Goal: Complete application form: Complete application form

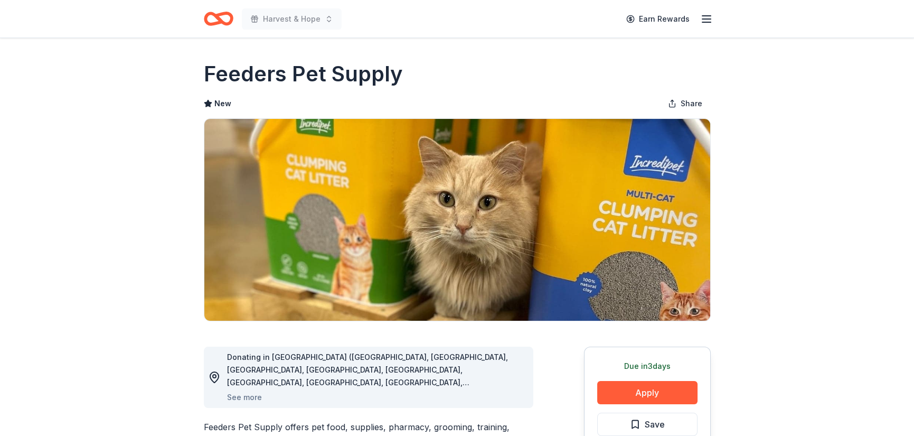
click at [706, 21] on div "Harvest & Hope Earn Rewards" at bounding box center [457, 18] width 541 height 37
click at [703, 24] on icon "button" at bounding box center [706, 19] width 13 height 13
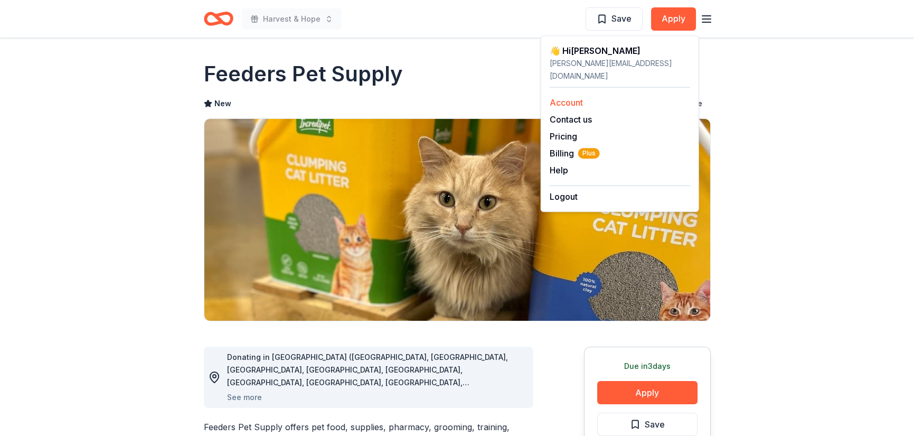
click at [583, 108] on link "Account" at bounding box center [566, 102] width 33 height 11
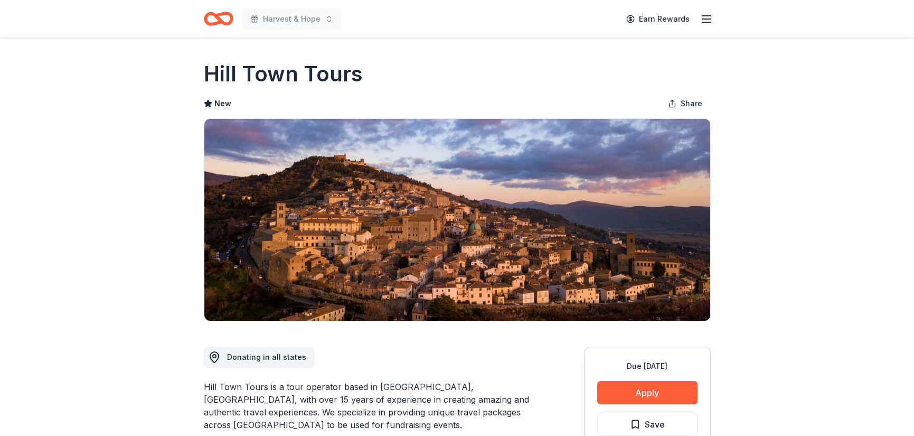
click at [702, 16] on line "button" at bounding box center [706, 16] width 8 height 0
click at [231, 21] on icon "Home" at bounding box center [223, 18] width 16 height 11
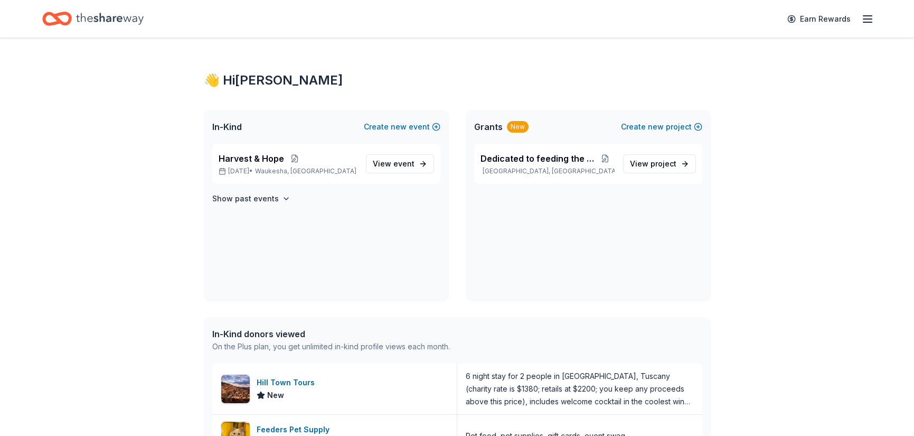
click at [376, 23] on div "Earn Rewards" at bounding box center [457, 18] width 830 height 25
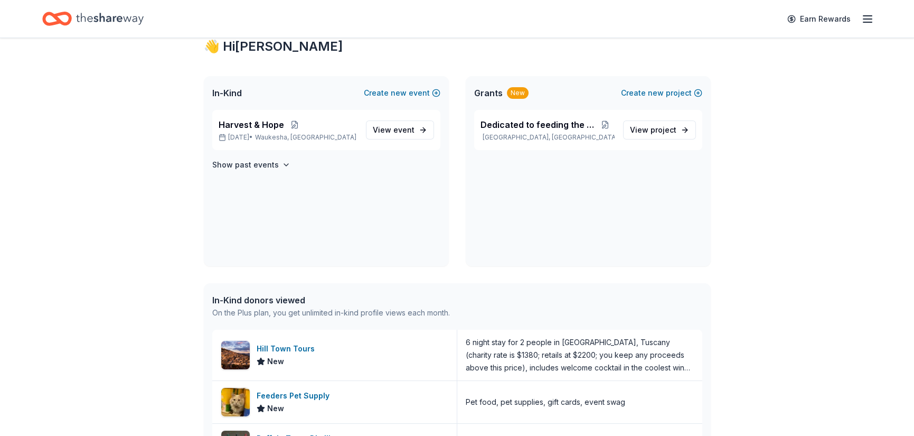
scroll to position [53, 0]
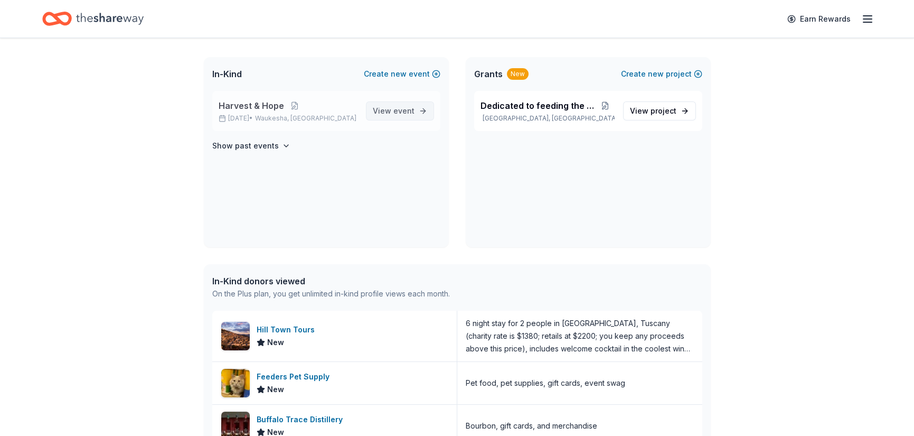
click at [366, 120] on link "View event" at bounding box center [400, 110] width 68 height 19
click at [373, 117] on span "View event" at bounding box center [394, 111] width 42 height 13
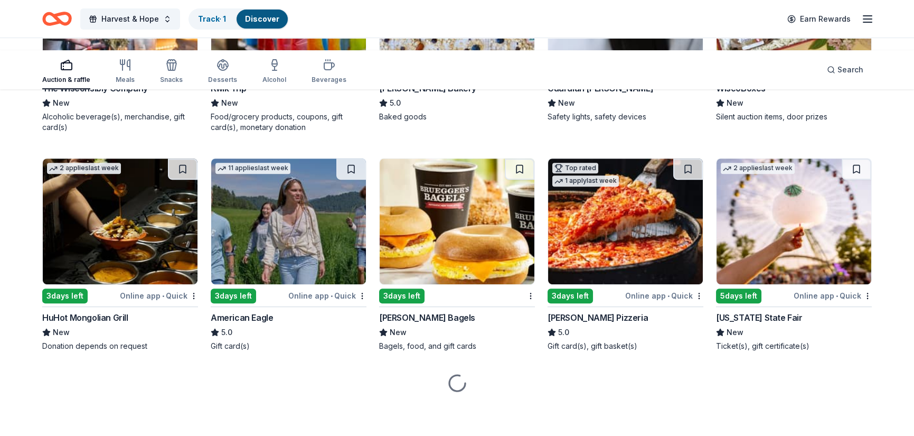
scroll to position [1213, 0]
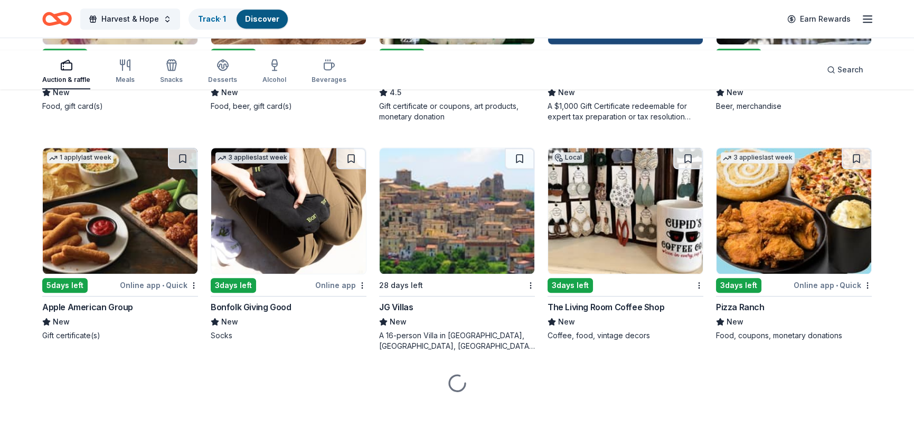
scroll to position [2586, 0]
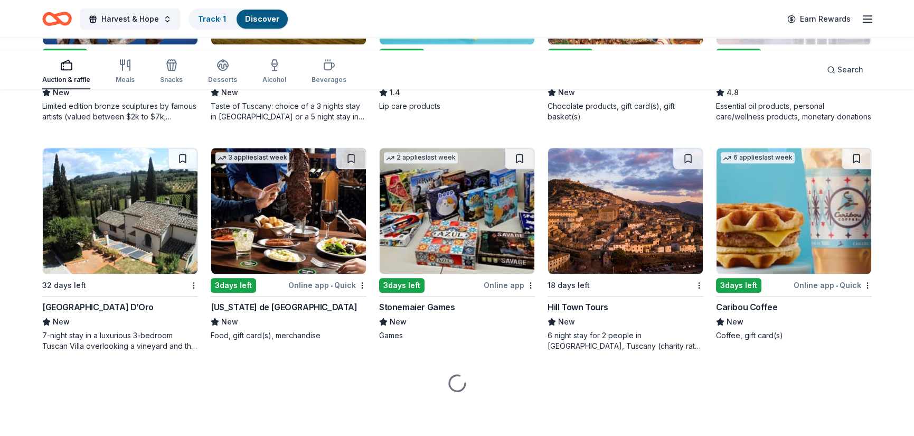
scroll to position [3536, 0]
click at [734, 84] on div "doTERRA" at bounding box center [734, 77] width 36 height 13
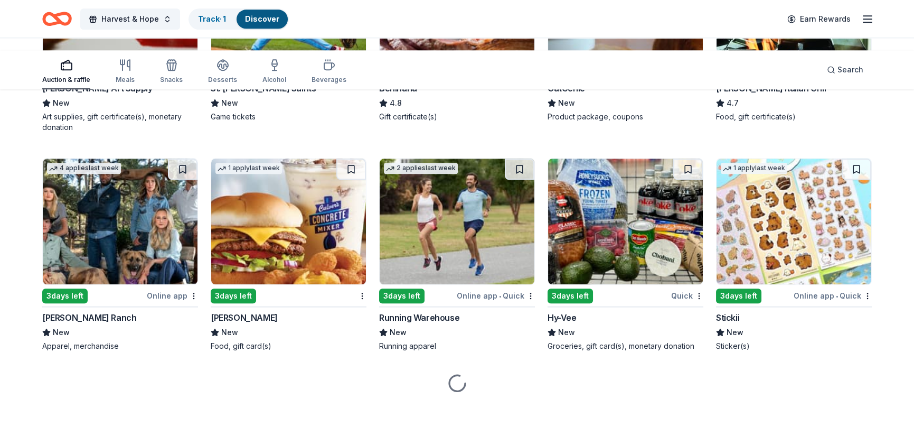
scroll to position [3959, 0]
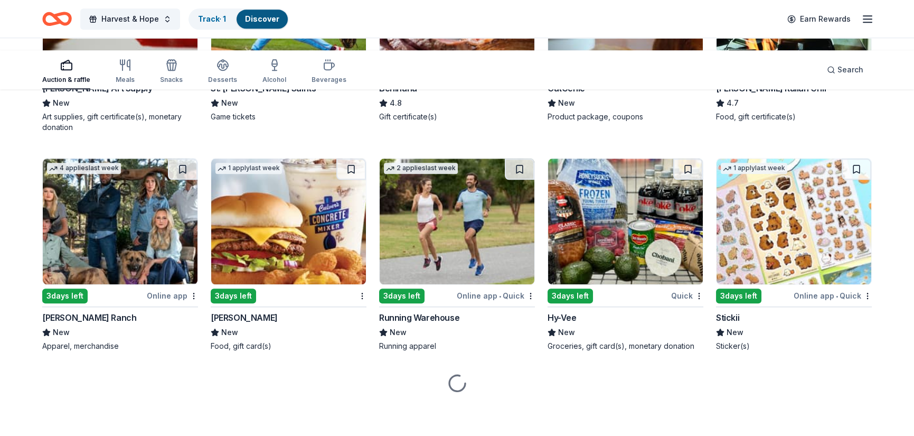
scroll to position [4276, 0]
click at [769, 95] on div "Carrabba's Italian Grill" at bounding box center [771, 88] width 110 height 13
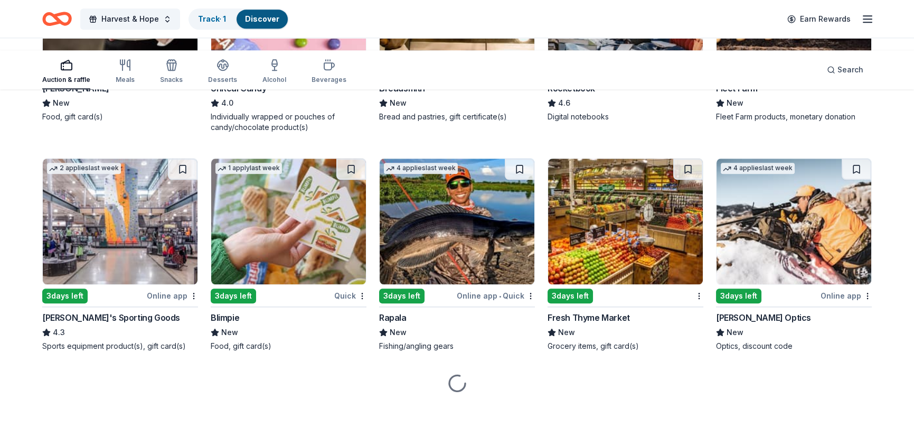
scroll to position [4909, 0]
click at [96, 95] on div "Fleming's" at bounding box center [75, 88] width 67 height 13
click at [266, 95] on div "UnReal Candy" at bounding box center [238, 88] width 55 height 13
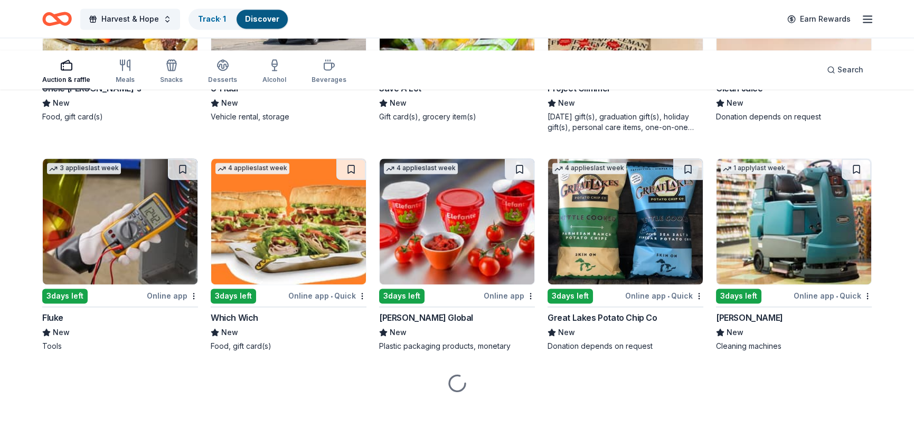
click at [121, 95] on div "Uncle Julio's" at bounding box center [91, 88] width 99 height 13
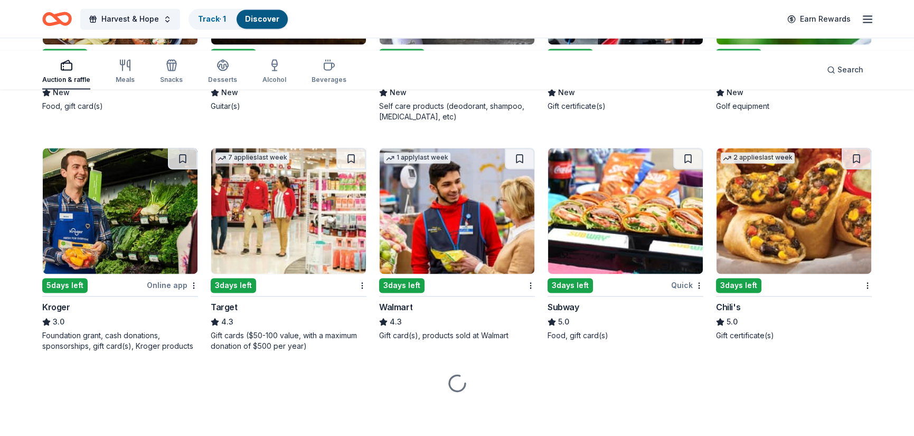
scroll to position [5860, 0]
click at [241, 84] on div "Gibson" at bounding box center [244, 77] width 67 height 13
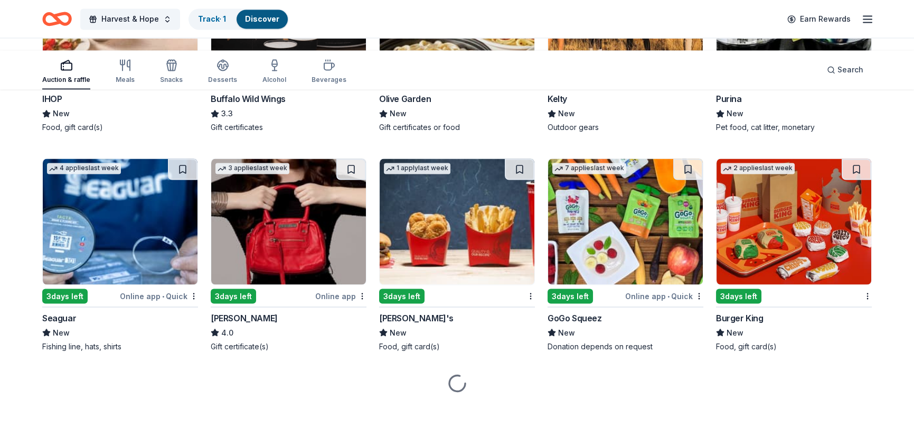
scroll to position [6916, 0]
click at [727, 105] on div "Purina" at bounding box center [729, 98] width 26 height 13
click at [431, 105] on div "Olive Garden" at bounding box center [405, 98] width 52 height 13
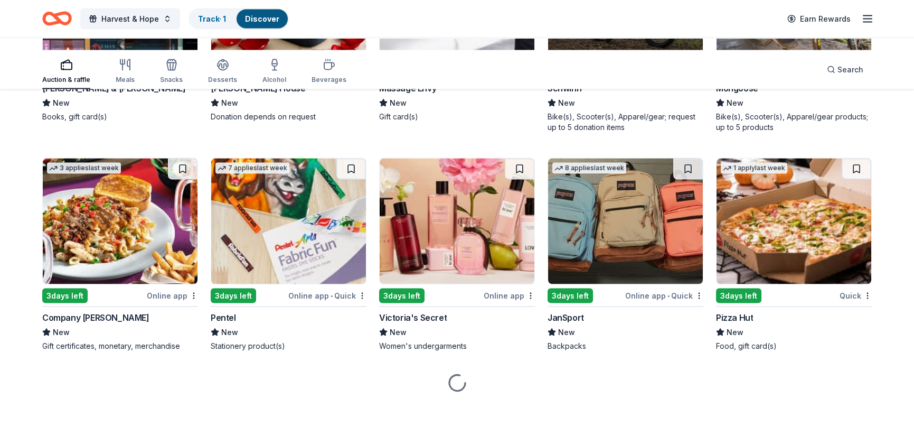
scroll to position [7656, 0]
click at [145, 95] on div "Barnes & Noble" at bounding box center [113, 88] width 143 height 13
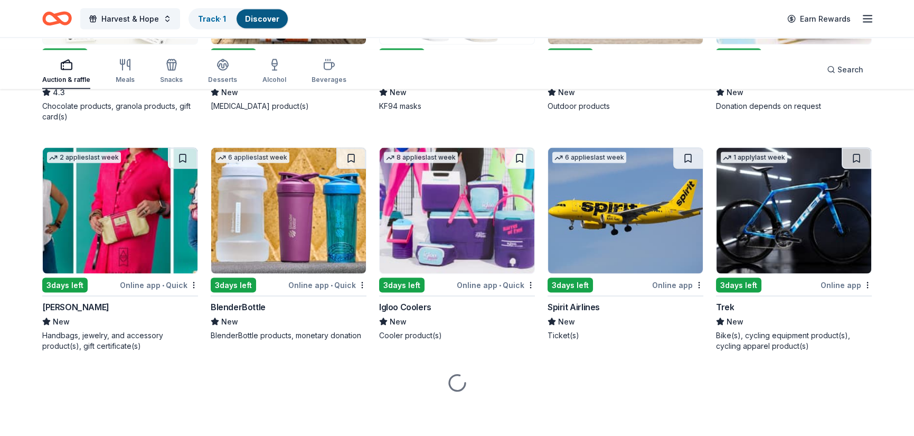
click at [124, 84] on div "AlterEco Chocolates" at bounding box center [83, 77] width 82 height 13
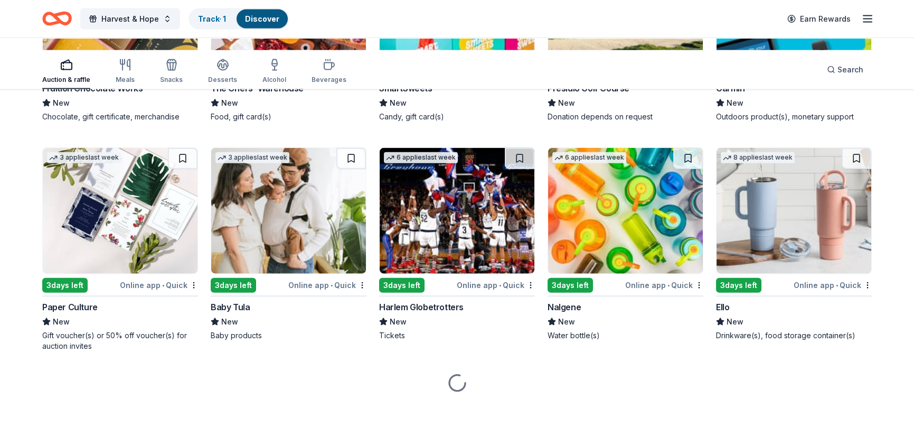
scroll to position [8923, 0]
click at [143, 95] on div "Fruition Chocolate Works" at bounding box center [92, 88] width 100 height 13
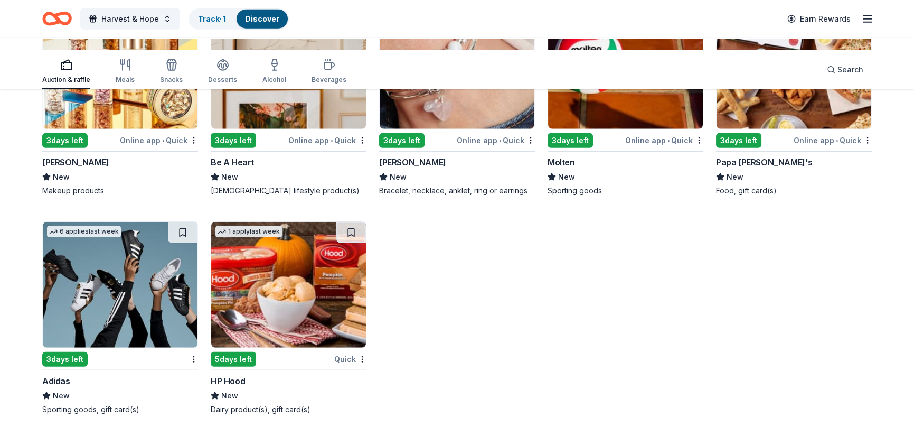
scroll to position [10930, 0]
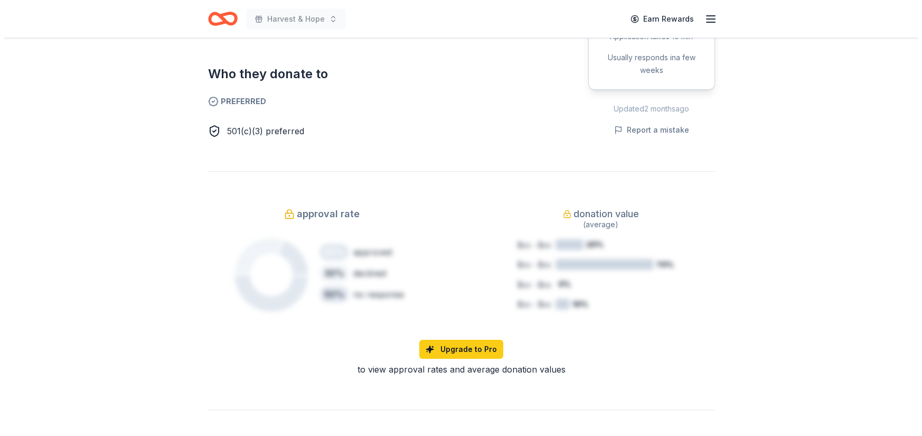
scroll to position [630, 0]
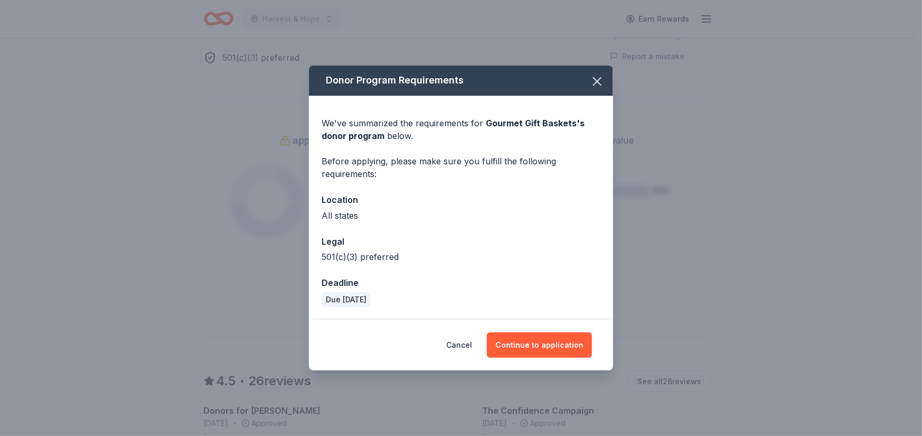
scroll to position [87, 0]
click at [592, 358] on button "Continue to application" at bounding box center [539, 344] width 105 height 25
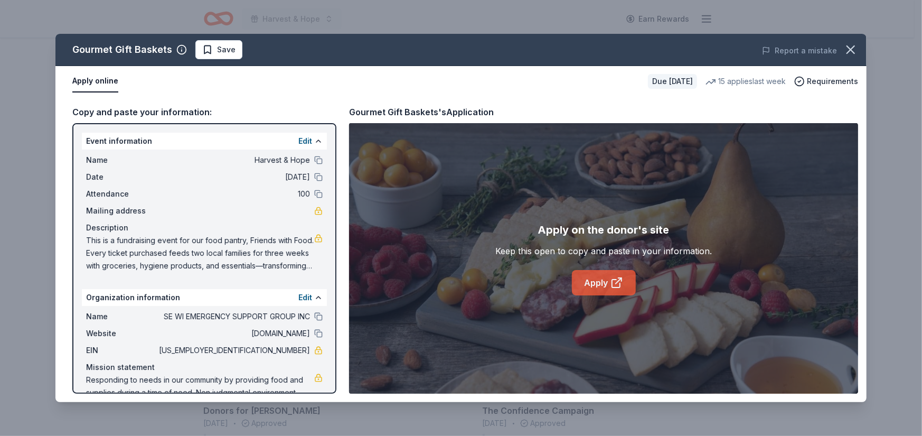
click at [620, 287] on icon at bounding box center [616, 283] width 8 height 8
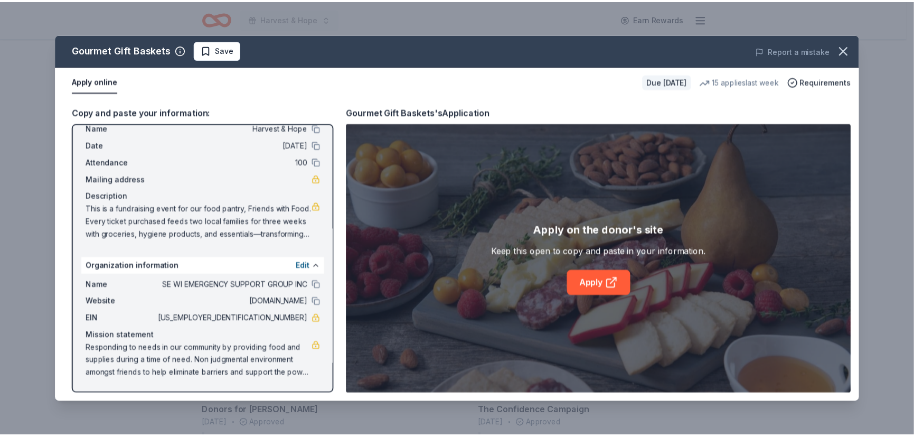
scroll to position [53, 0]
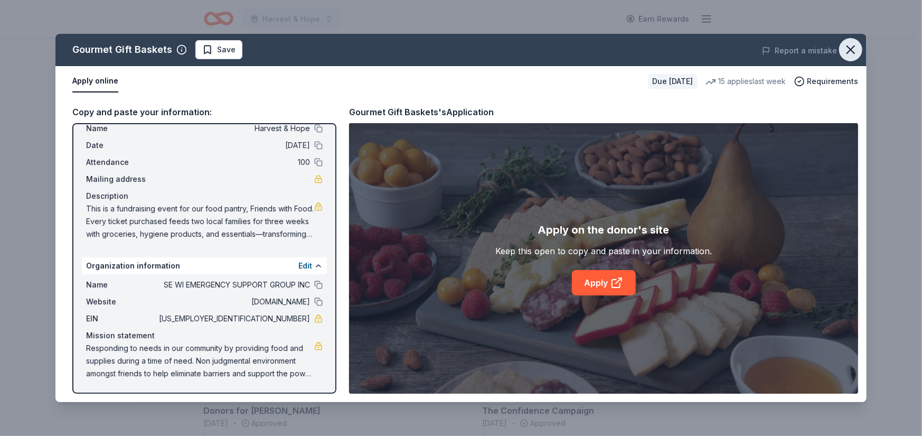
drag, startPoint x: 844, startPoint y: 71, endPoint x: 812, endPoint y: 107, distance: 48.6
click at [844, 57] on icon "button" at bounding box center [850, 49] width 15 height 15
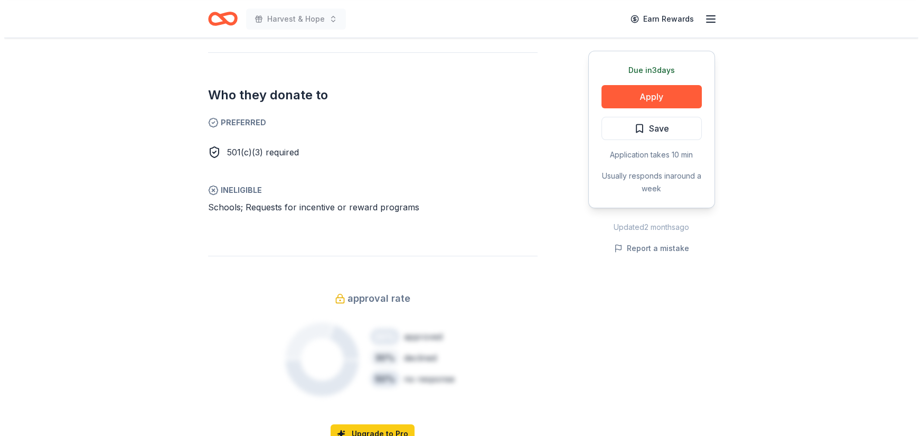
scroll to position [580, 0]
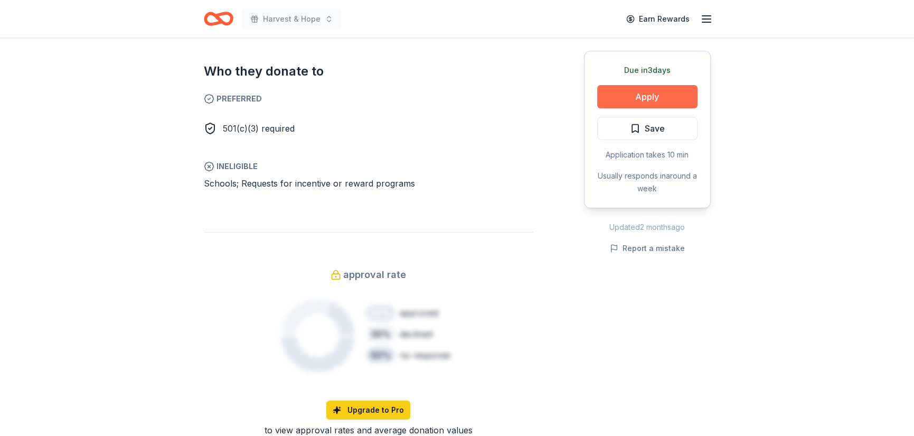
click at [600, 108] on button "Apply" at bounding box center [647, 96] width 100 height 23
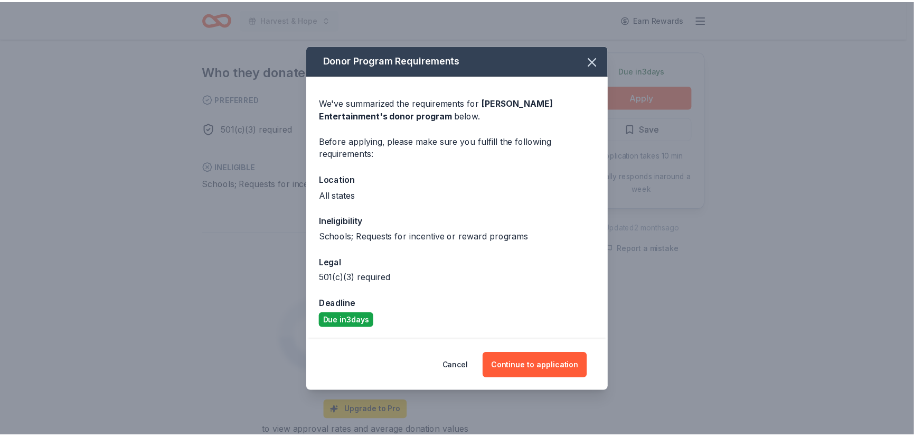
scroll to position [0, 0]
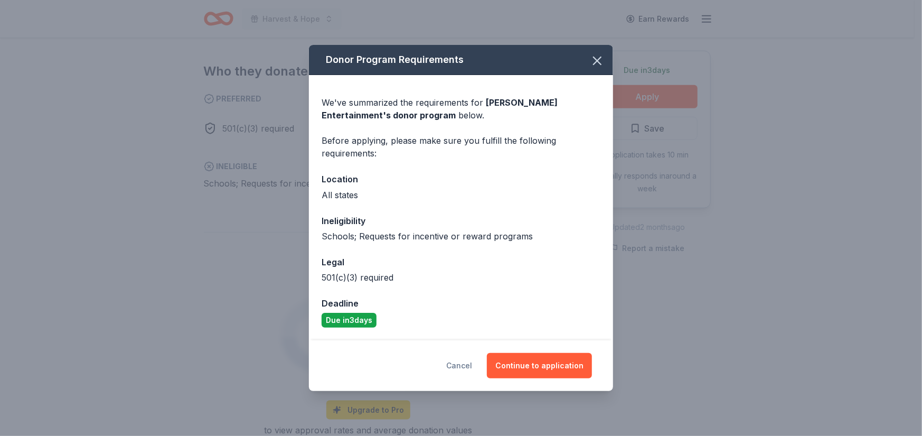
click at [472, 363] on button "Cancel" at bounding box center [459, 365] width 26 height 25
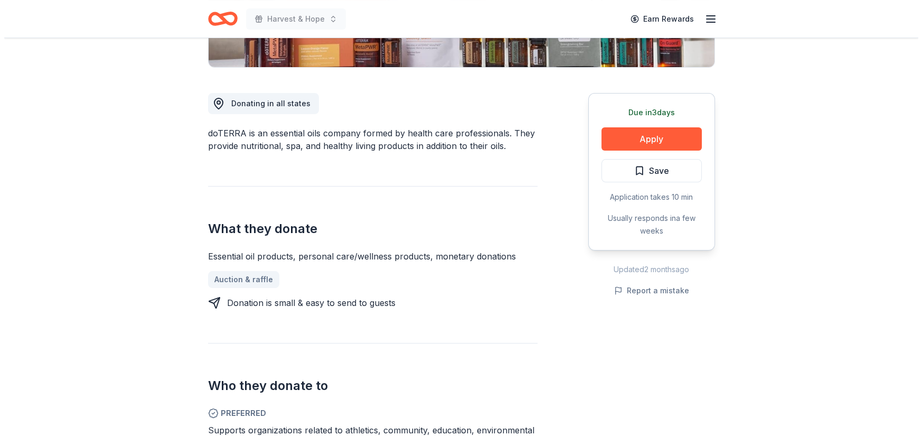
scroll to position [264, 0]
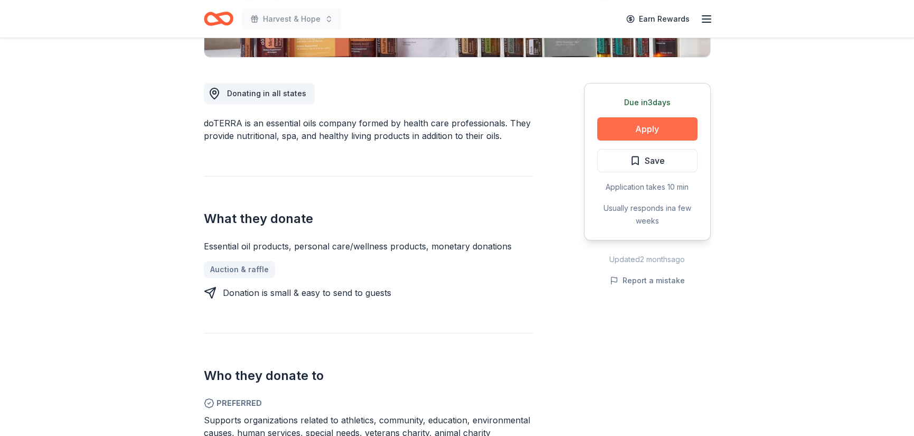
click at [619, 140] on button "Apply" at bounding box center [647, 128] width 100 height 23
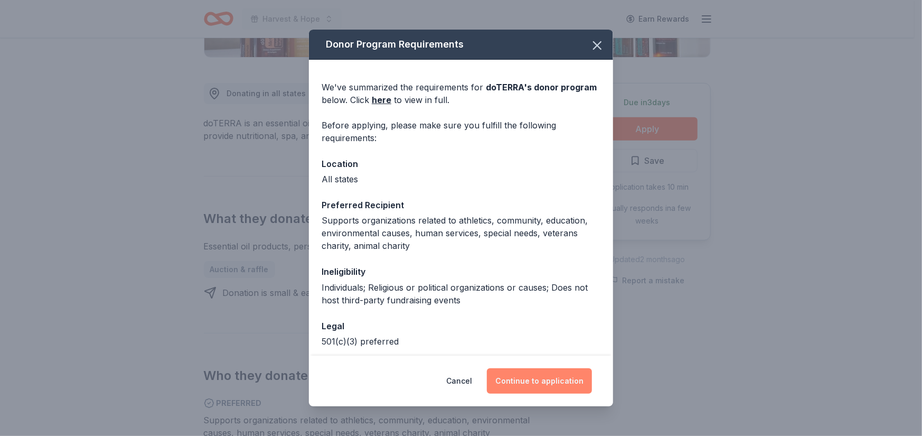
click at [575, 371] on button "Continue to application" at bounding box center [539, 380] width 105 height 25
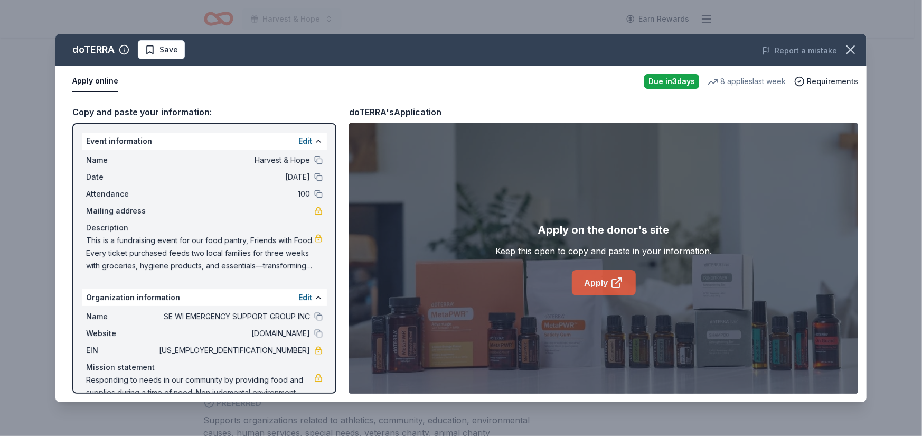
click at [602, 295] on link "Apply" at bounding box center [604, 282] width 64 height 25
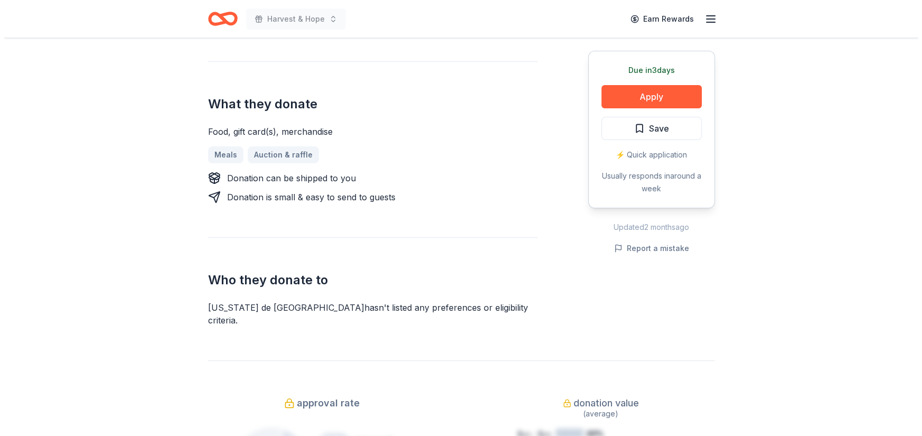
scroll to position [422, 0]
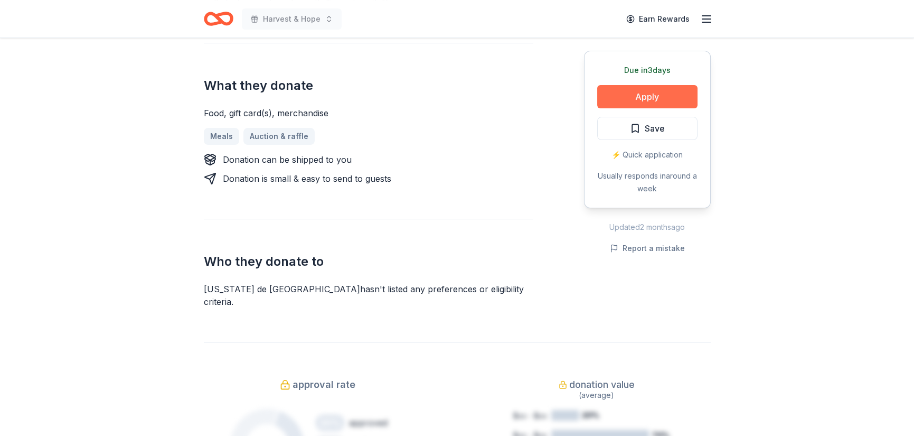
click at [597, 108] on button "Apply" at bounding box center [647, 96] width 100 height 23
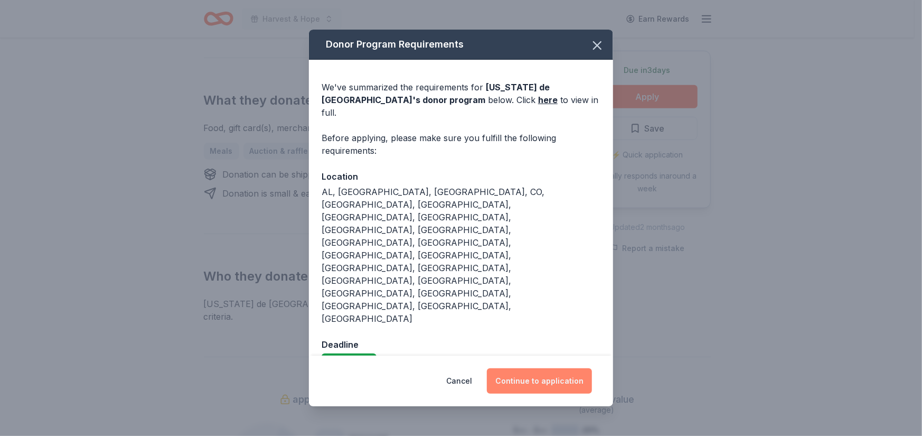
click at [549, 368] on button "Continue to application" at bounding box center [539, 380] width 105 height 25
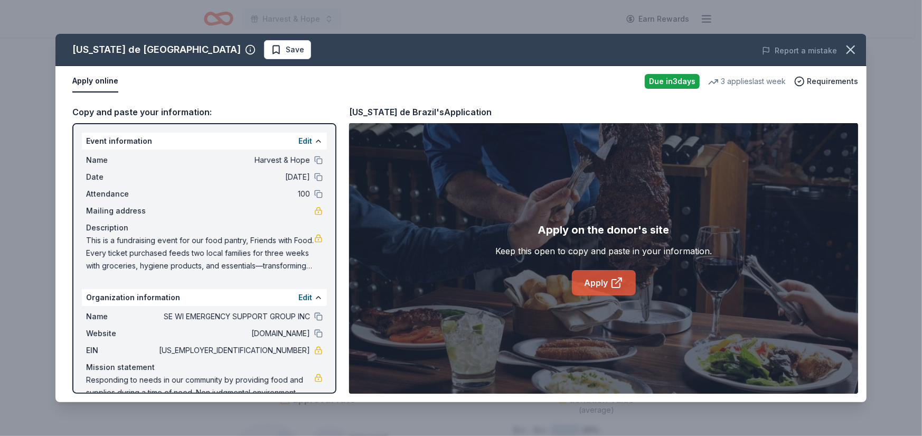
click at [613, 295] on link "Apply" at bounding box center [604, 282] width 64 height 25
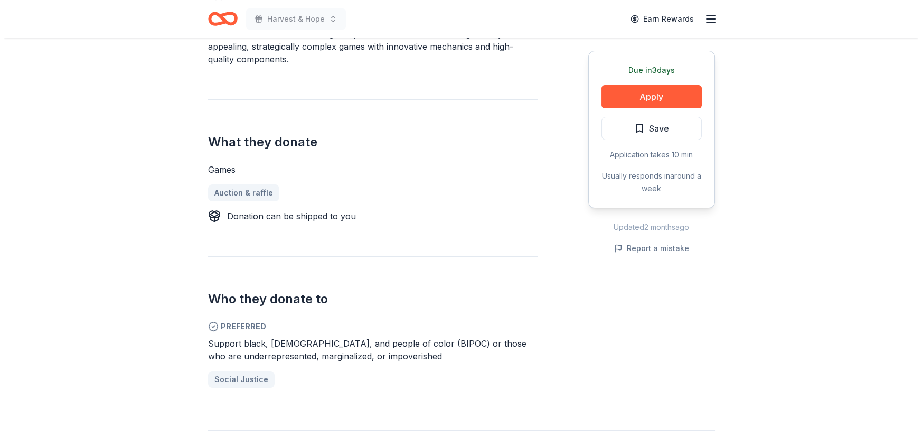
scroll to position [370, 0]
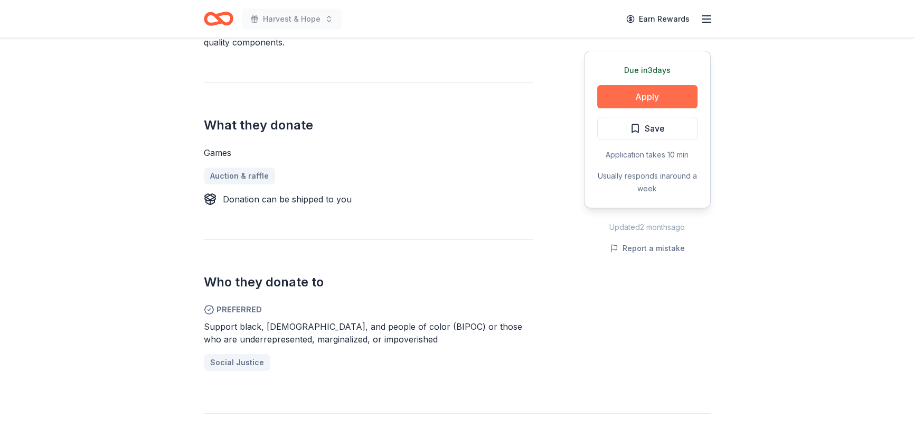
click at [622, 108] on button "Apply" at bounding box center [647, 96] width 100 height 23
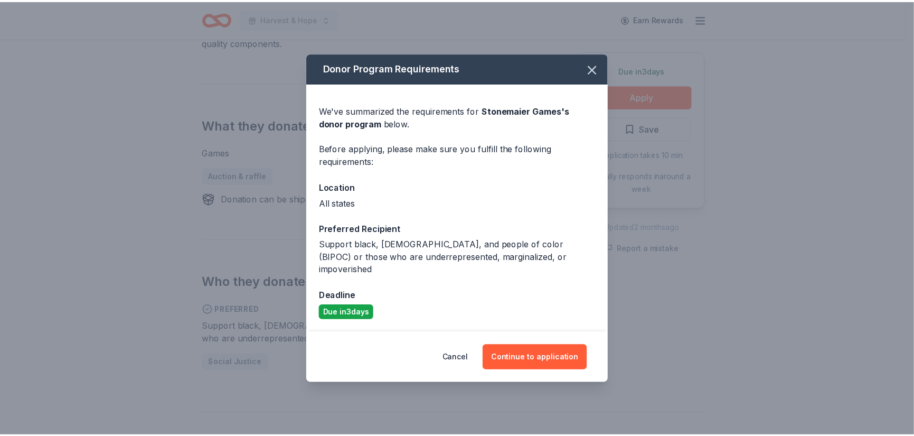
scroll to position [106, 0]
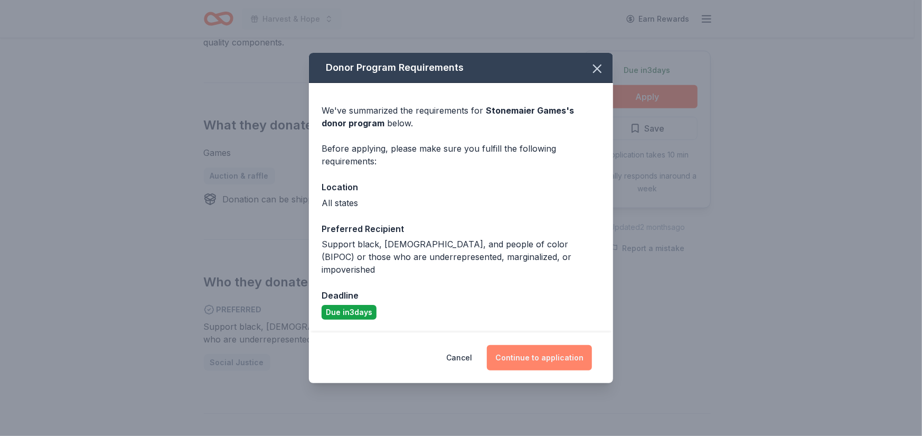
click at [588, 370] on button "Continue to application" at bounding box center [539, 357] width 105 height 25
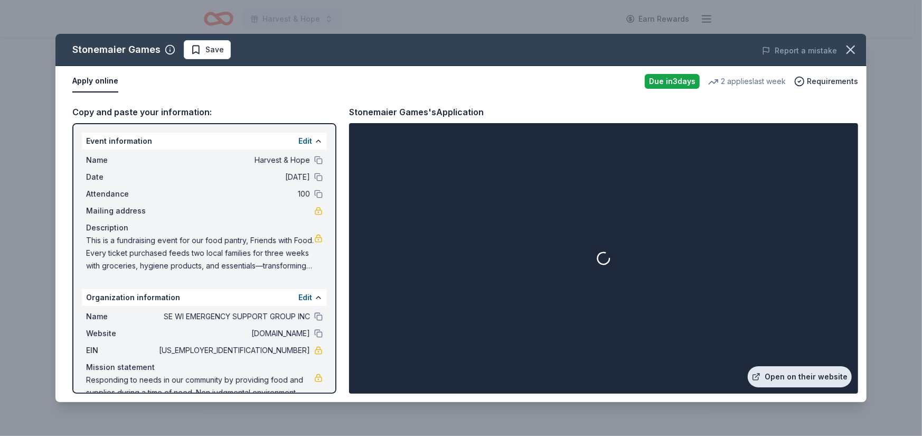
click at [748, 366] on link "Open on their website" at bounding box center [800, 376] width 104 height 21
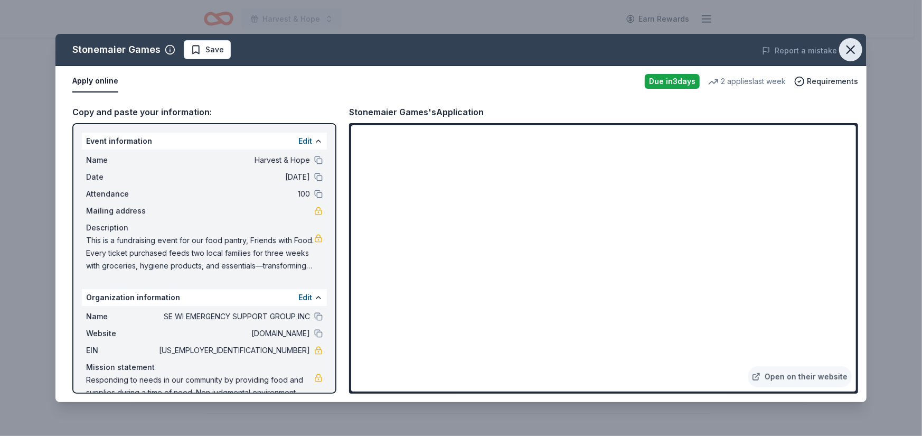
click at [843, 57] on icon "button" at bounding box center [850, 49] width 15 height 15
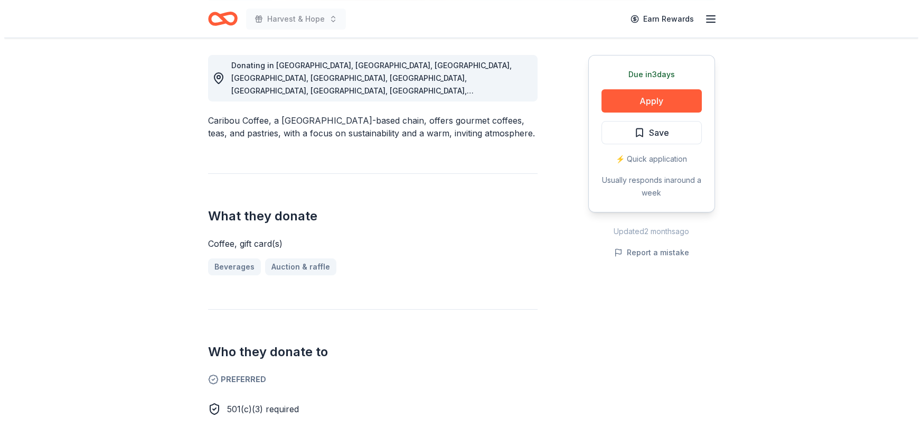
scroll to position [316, 0]
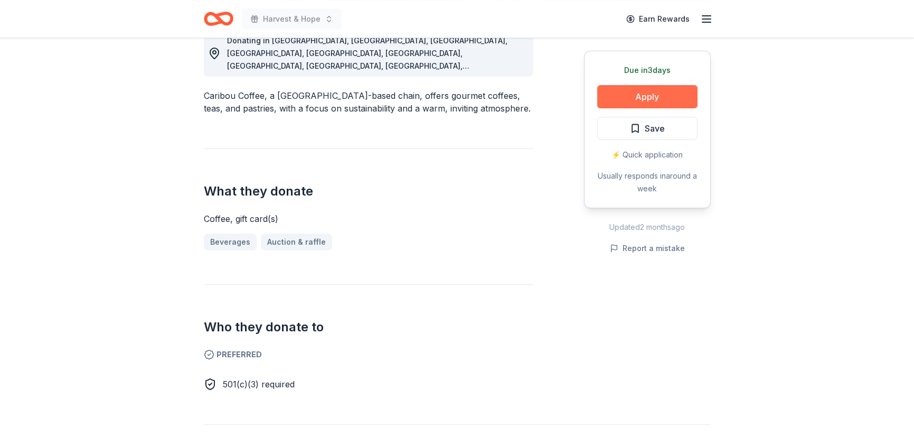
click at [615, 108] on button "Apply" at bounding box center [647, 96] width 100 height 23
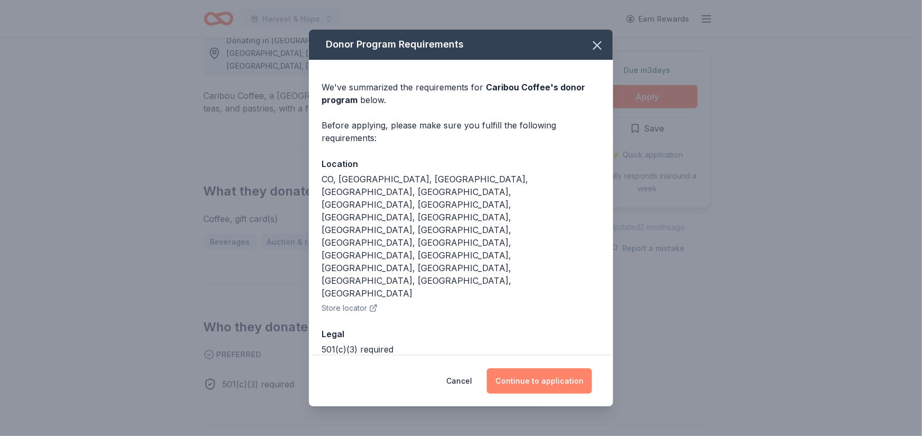
click at [583, 368] on button "Continue to application" at bounding box center [539, 380] width 105 height 25
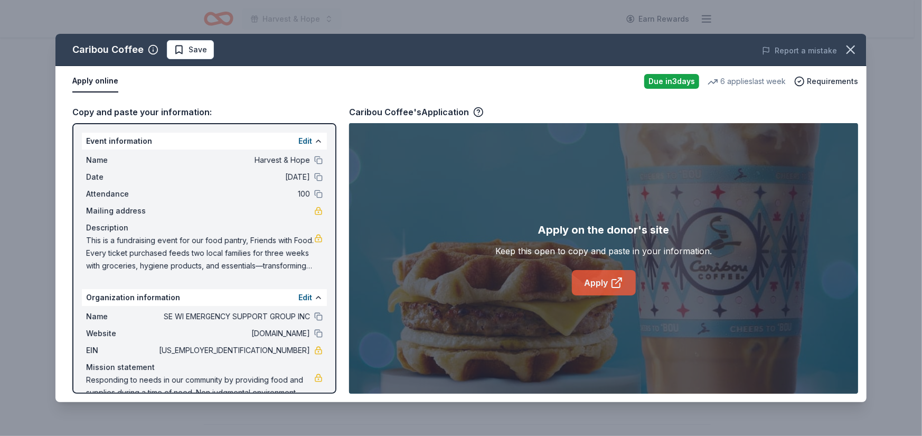
click at [613, 295] on link "Apply" at bounding box center [604, 282] width 64 height 25
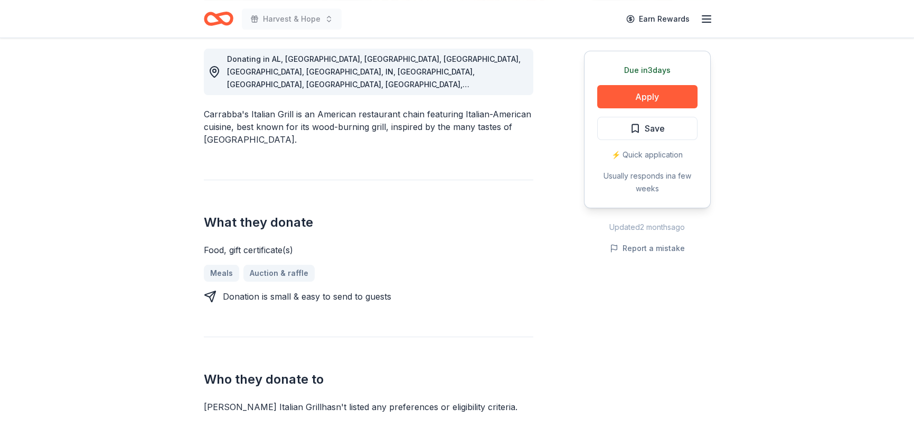
scroll to position [317, 0]
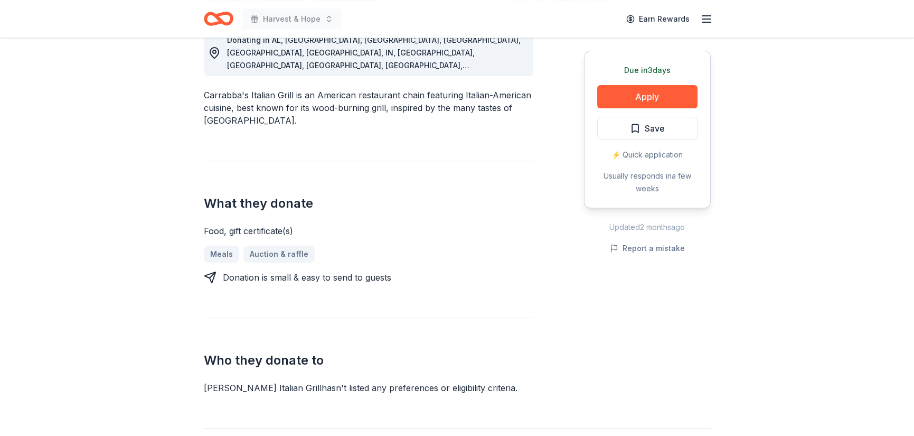
click at [391, 146] on span "Donating in AL, [GEOGRAPHIC_DATA], [GEOGRAPHIC_DATA], [GEOGRAPHIC_DATA], [GEOGR…" at bounding box center [374, 90] width 294 height 110
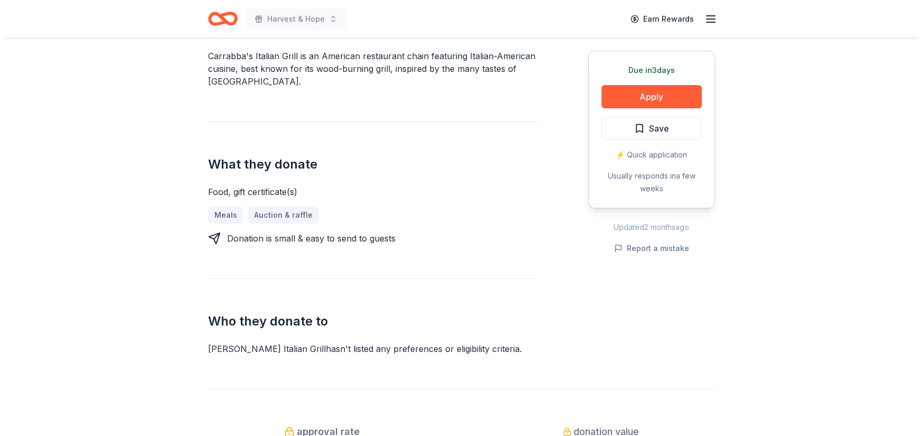
scroll to position [370, 0]
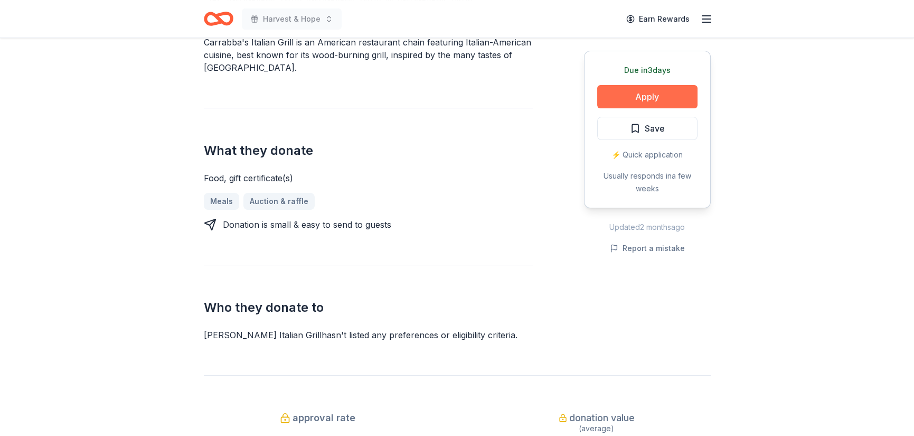
click at [604, 108] on button "Apply" at bounding box center [647, 96] width 100 height 23
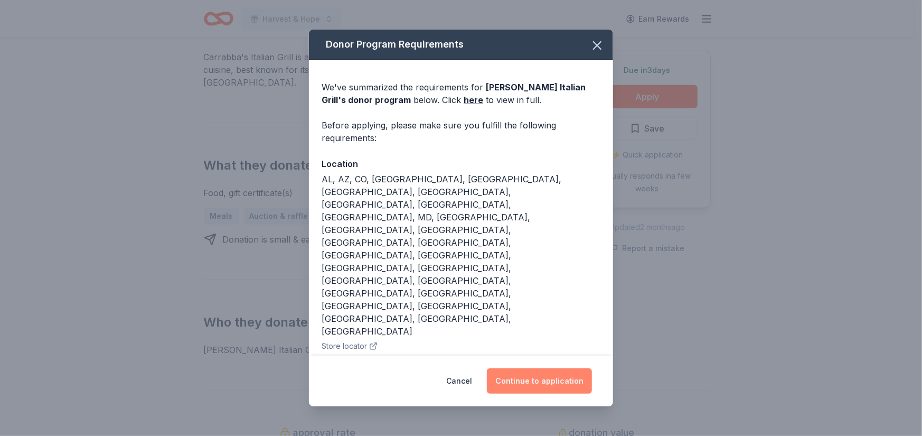
click at [543, 368] on button "Continue to application" at bounding box center [539, 380] width 105 height 25
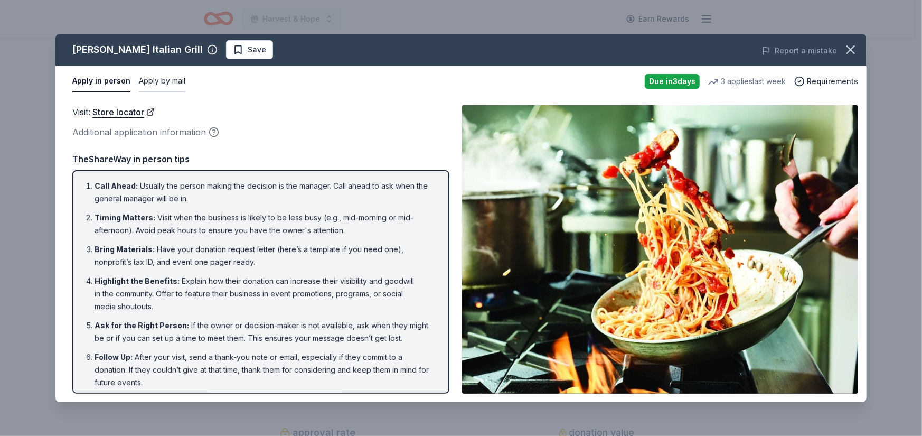
click at [185, 92] on button "Apply by mail" at bounding box center [162, 81] width 46 height 22
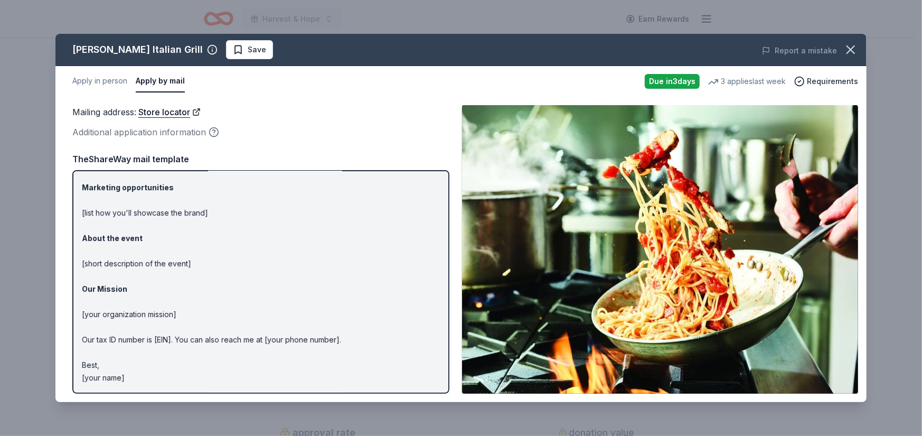
scroll to position [240, 0]
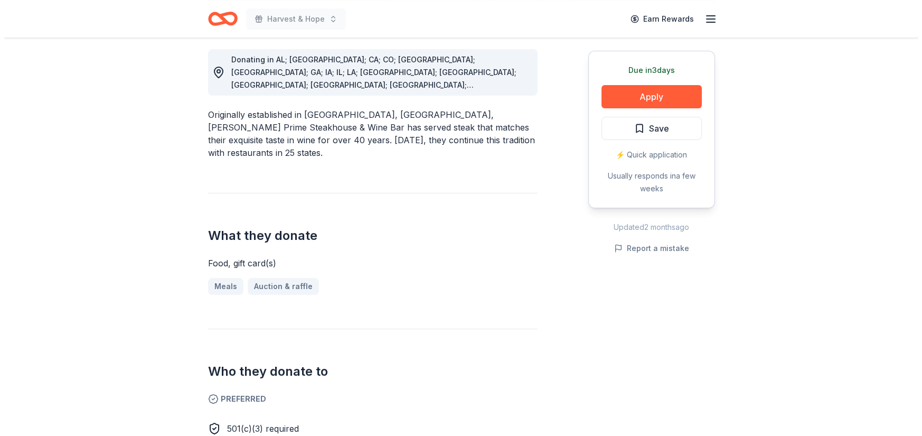
scroll to position [316, 0]
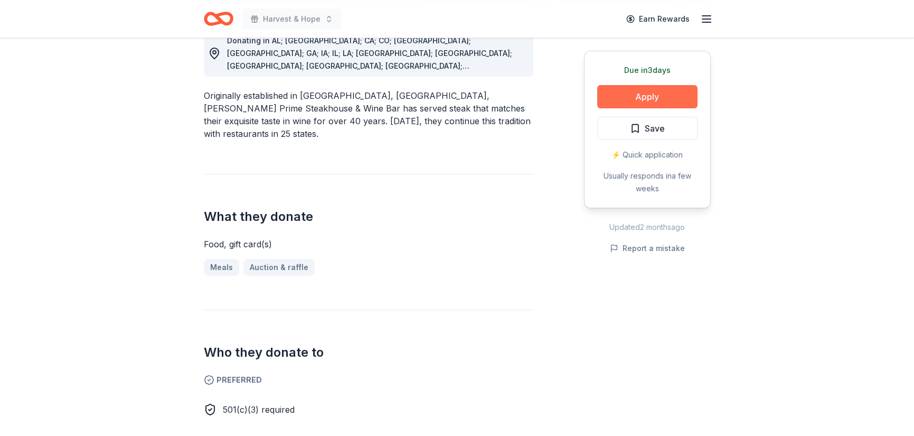
click at [597, 108] on button "Apply" at bounding box center [647, 96] width 100 height 23
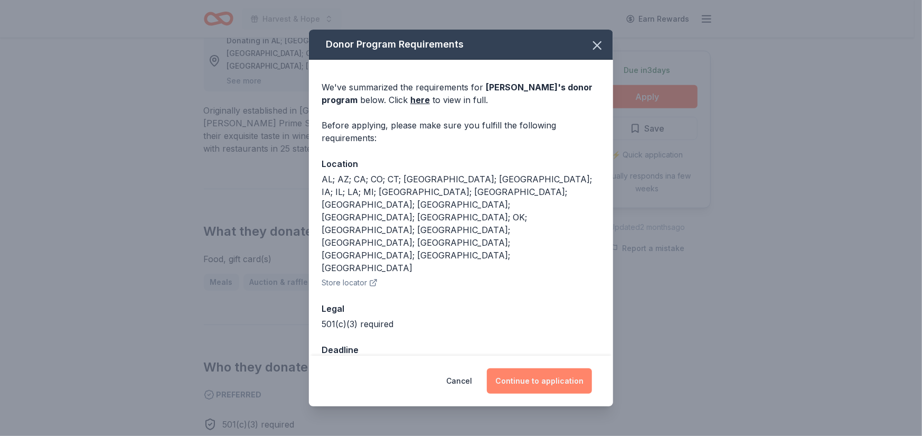
click at [556, 368] on button "Continue to application" at bounding box center [539, 380] width 105 height 25
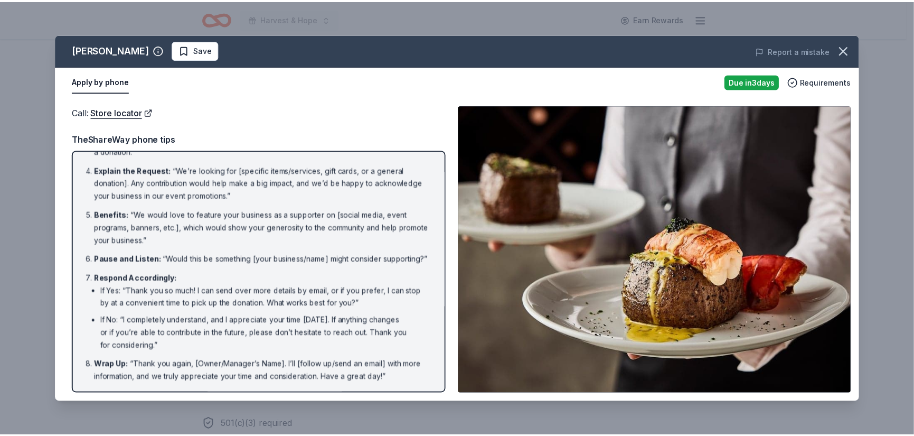
scroll to position [370, 0]
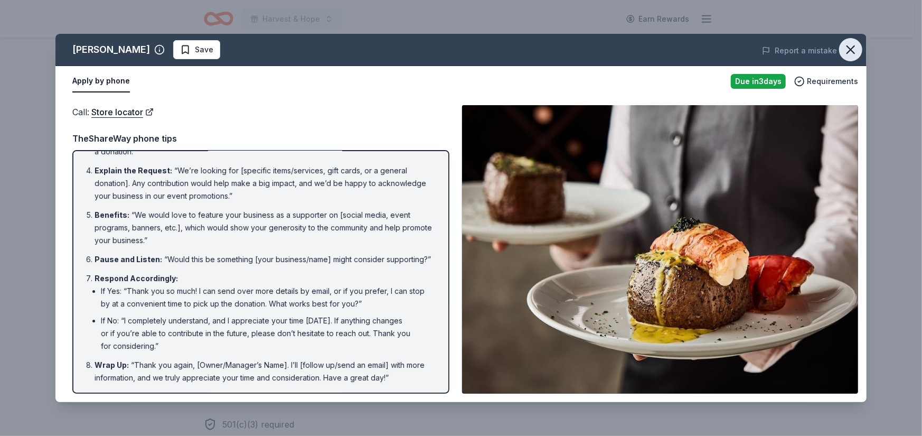
drag, startPoint x: 848, startPoint y: 67, endPoint x: 832, endPoint y: 76, distance: 18.2
click at [848, 57] on icon "button" at bounding box center [850, 49] width 15 height 15
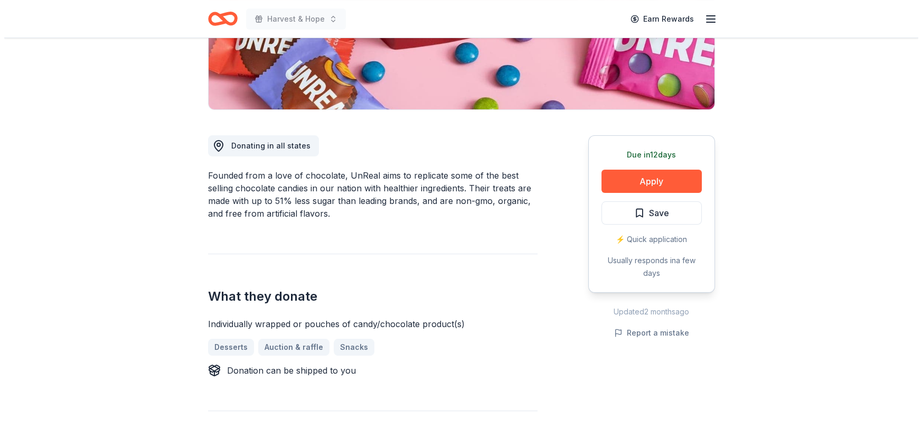
scroll to position [370, 0]
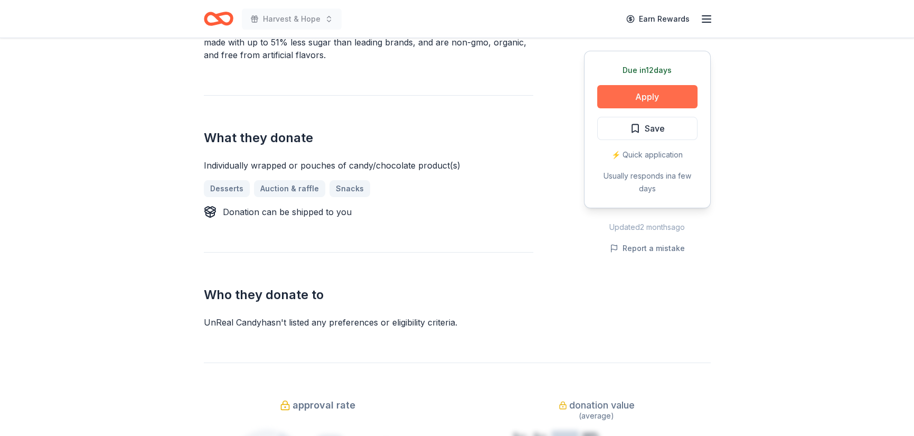
click at [597, 108] on button "Apply" at bounding box center [647, 96] width 100 height 23
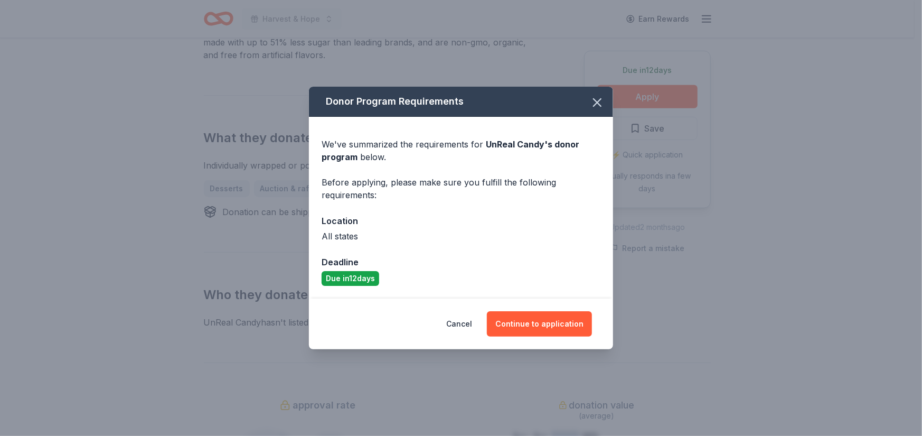
scroll to position [24, 0]
click at [586, 336] on button "Continue to application" at bounding box center [539, 323] width 105 height 25
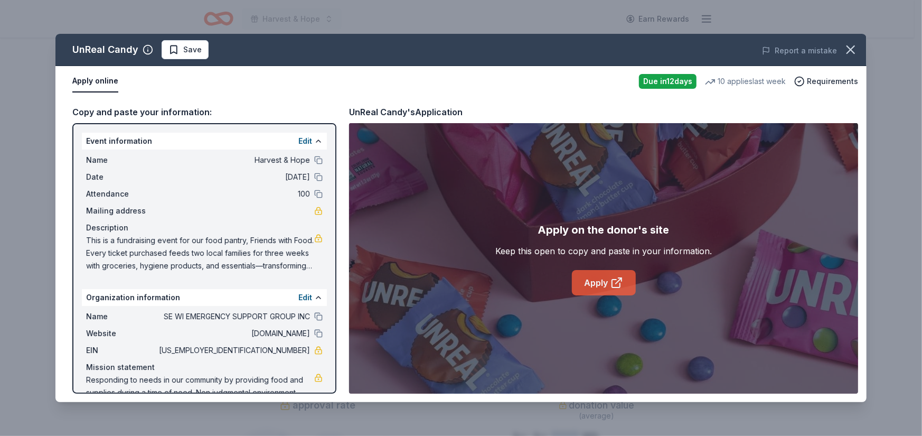
click at [587, 295] on link "Apply" at bounding box center [604, 282] width 64 height 25
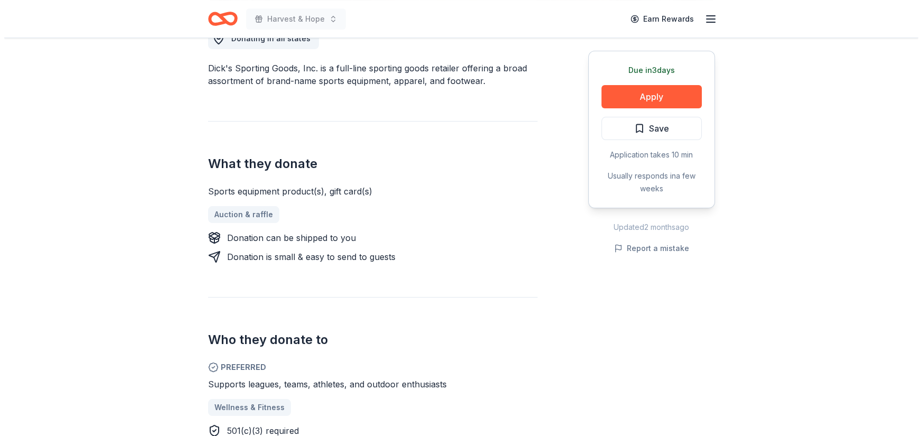
scroll to position [422, 0]
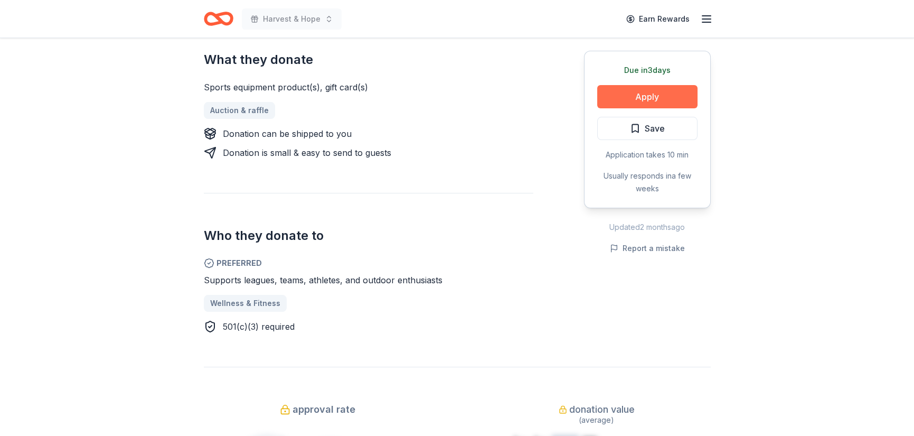
click at [649, 108] on button "Apply" at bounding box center [647, 96] width 100 height 23
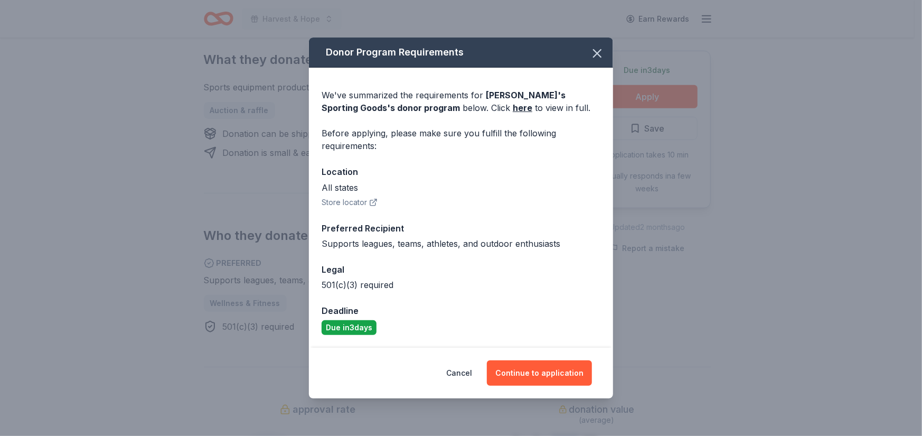
scroll to position [171, 0]
click at [530, 364] on button "Continue to application" at bounding box center [539, 372] width 105 height 25
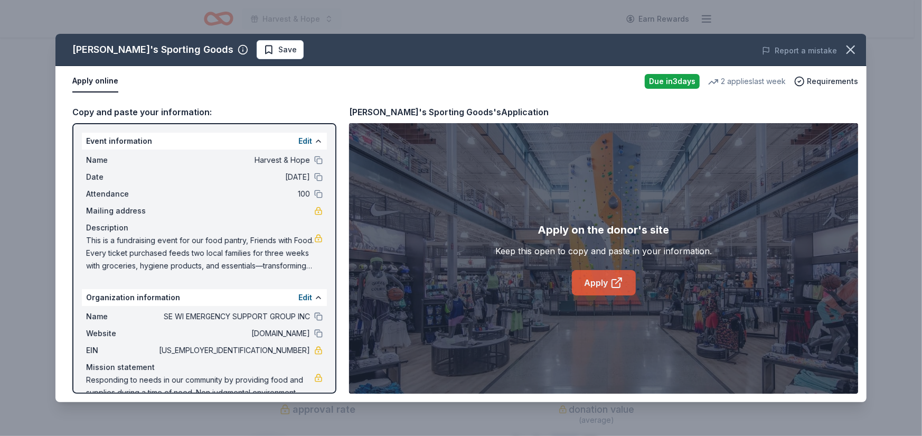
click at [599, 295] on link "Apply" at bounding box center [604, 282] width 64 height 25
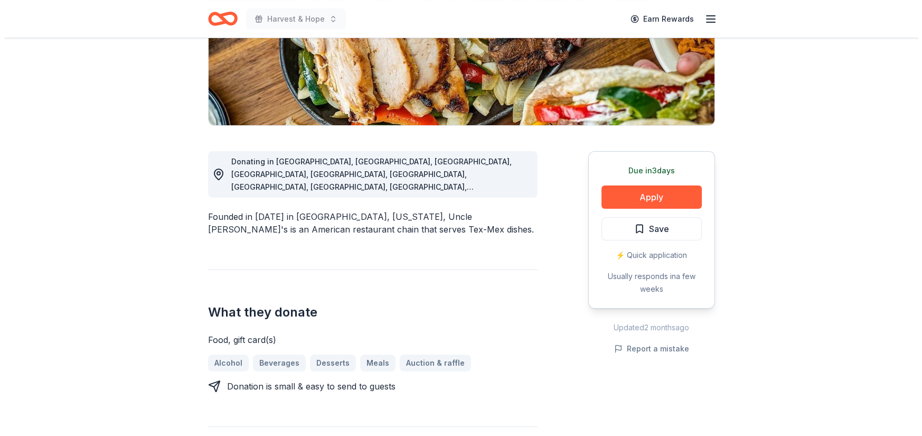
scroll to position [369, 0]
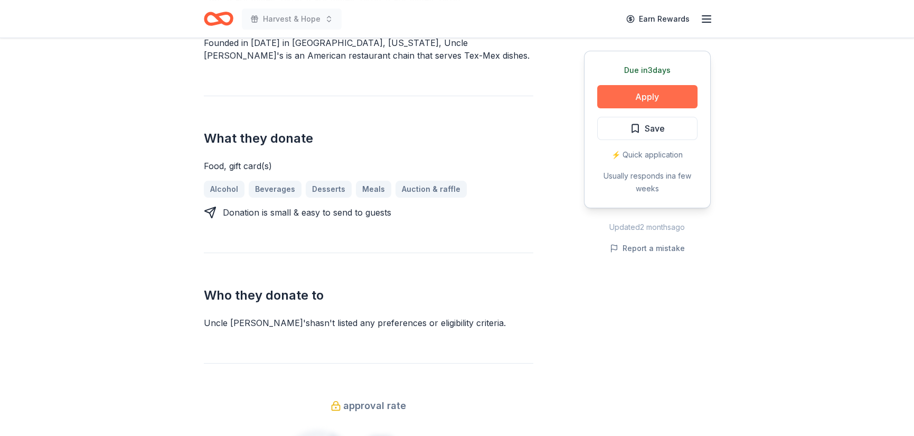
click at [597, 108] on button "Apply" at bounding box center [647, 96] width 100 height 23
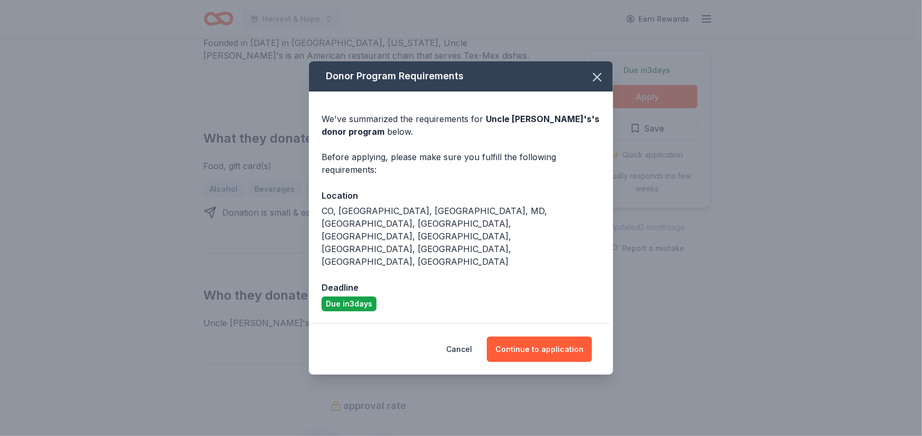
scroll to position [24, 0]
click at [569, 354] on button "Continue to application" at bounding box center [539, 348] width 105 height 25
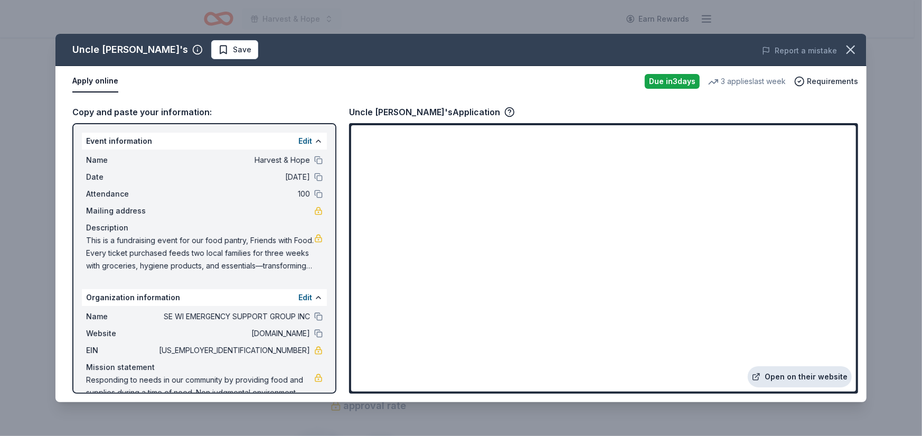
click at [789, 366] on link "Open on their website" at bounding box center [800, 376] width 104 height 21
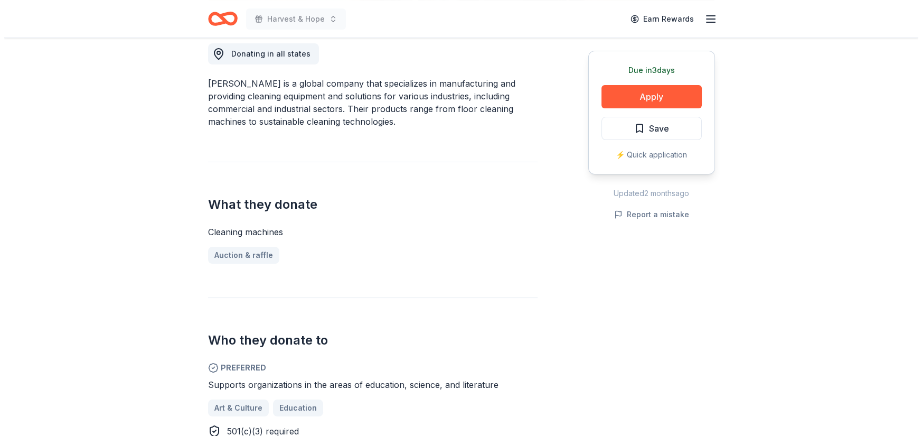
scroll to position [316, 0]
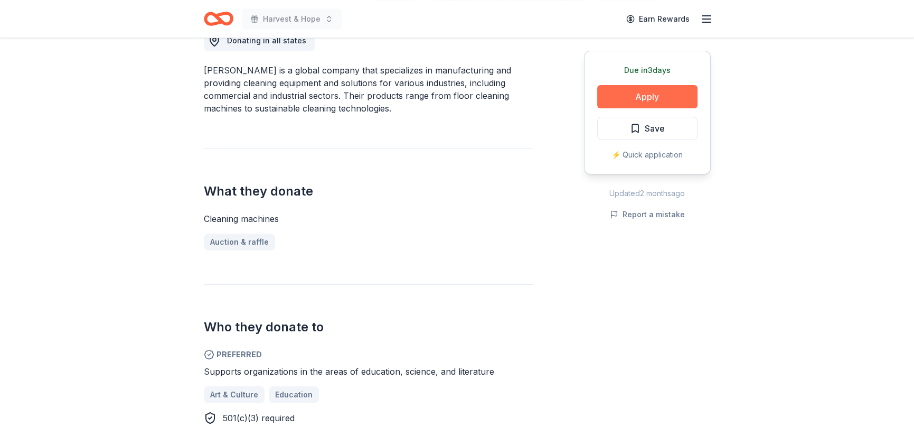
click at [616, 108] on button "Apply" at bounding box center [647, 96] width 100 height 23
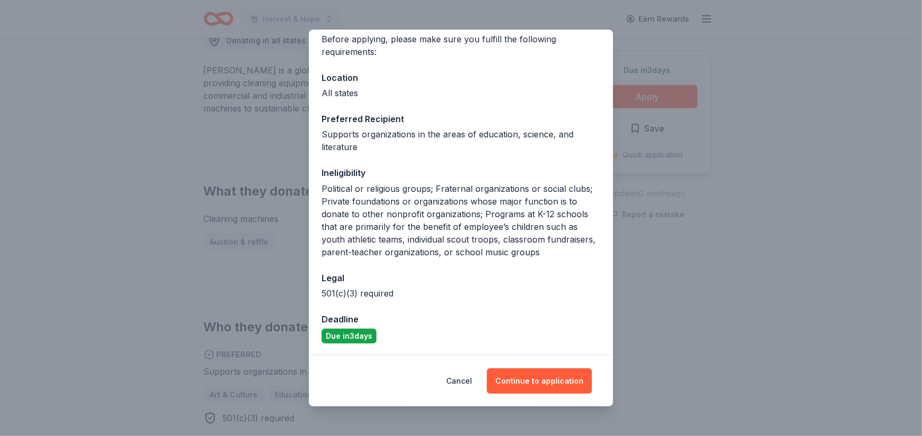
scroll to position [325, 0]
click at [564, 368] on button "Continue to application" at bounding box center [539, 380] width 105 height 25
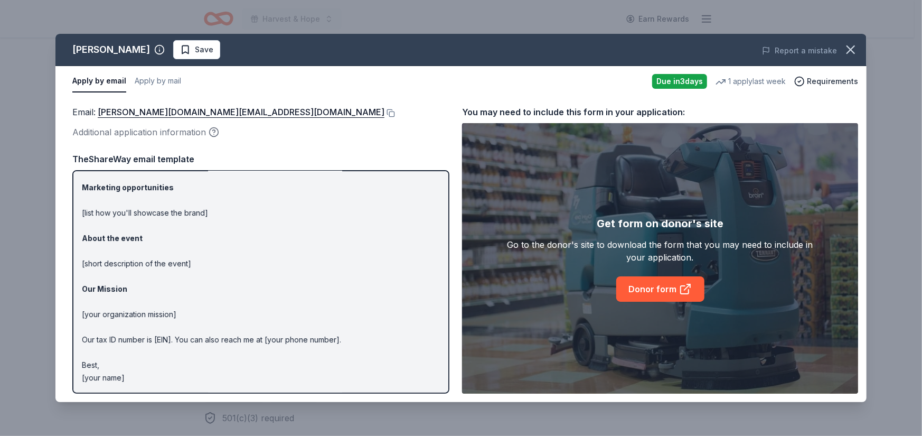
scroll to position [158, 0]
click at [384, 117] on button at bounding box center [389, 113] width 11 height 8
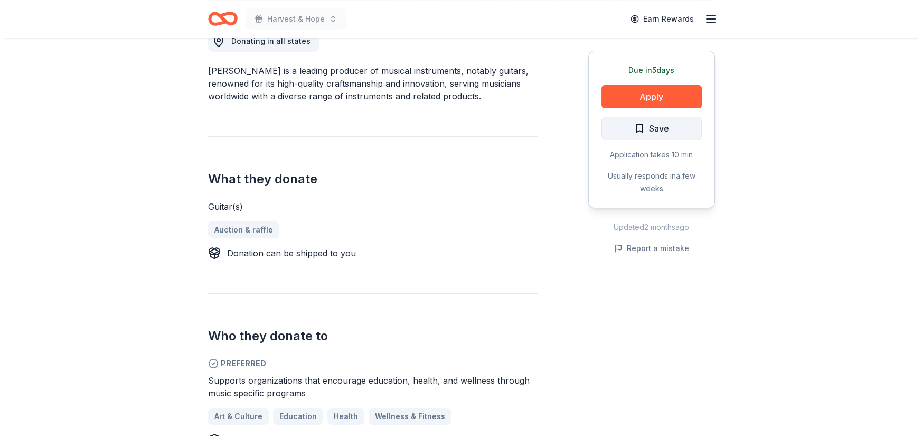
scroll to position [316, 0]
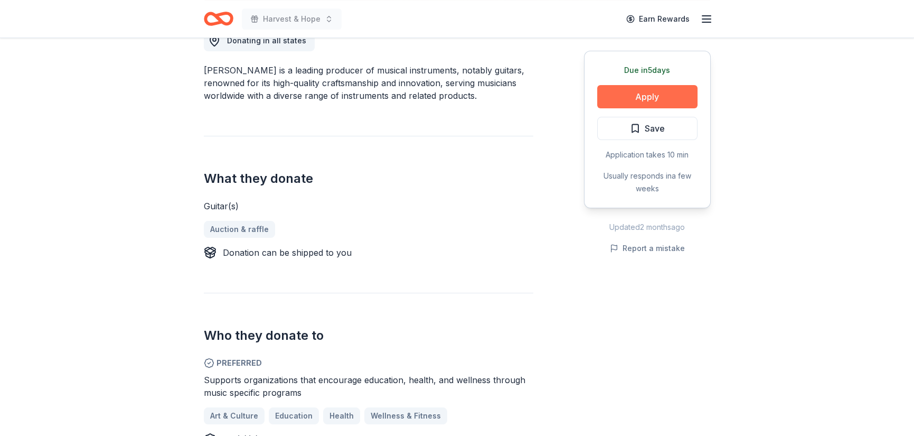
click at [658, 108] on button "Apply" at bounding box center [647, 96] width 100 height 23
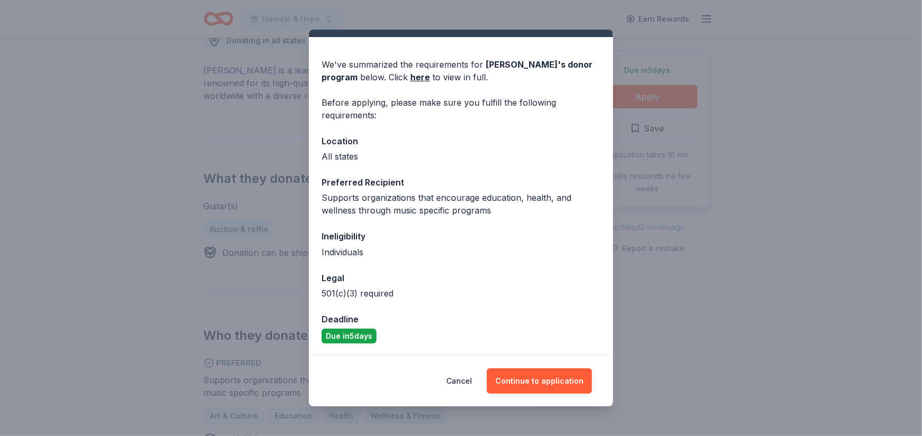
scroll to position [158, 0]
click at [592, 368] on button "Continue to application" at bounding box center [539, 380] width 105 height 25
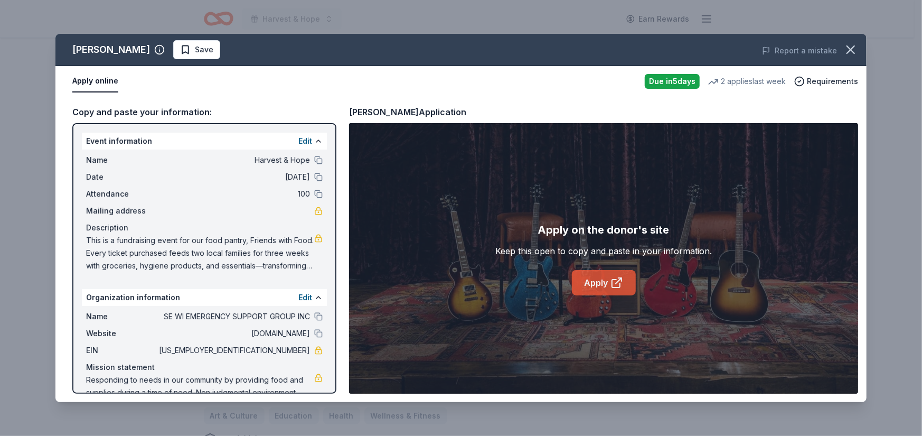
click at [585, 295] on link "Apply" at bounding box center [604, 282] width 64 height 25
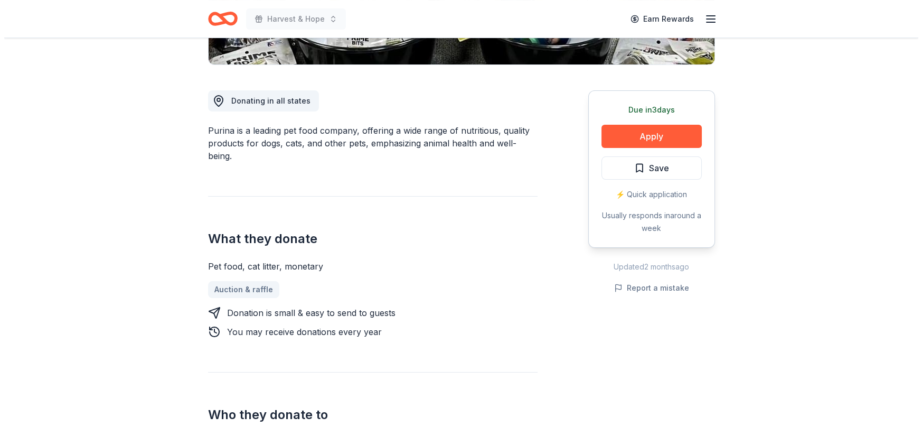
scroll to position [264, 0]
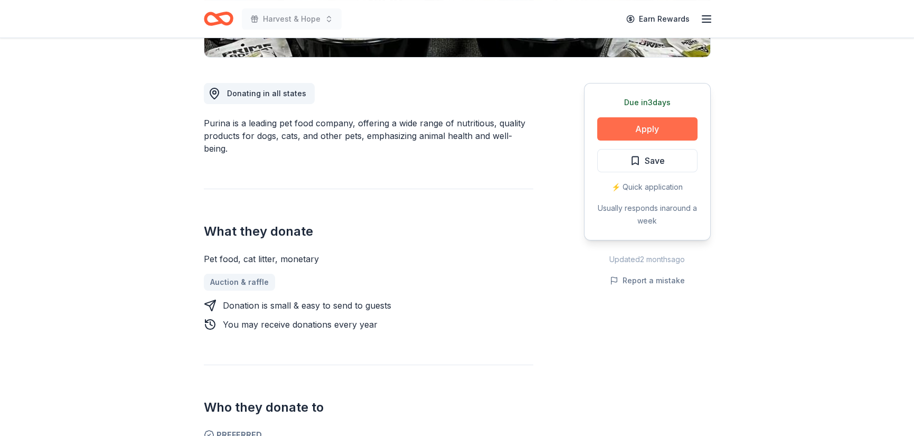
click at [655, 140] on button "Apply" at bounding box center [647, 128] width 100 height 23
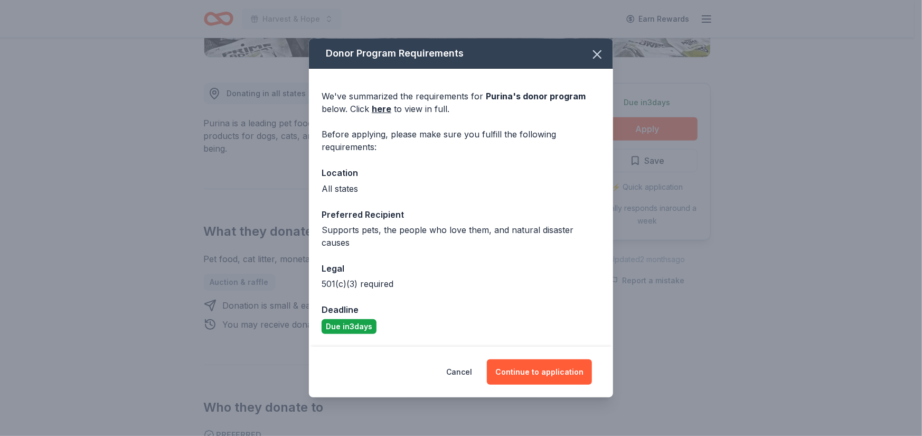
scroll to position [53, 0]
click at [555, 359] on button "Continue to application" at bounding box center [539, 371] width 105 height 25
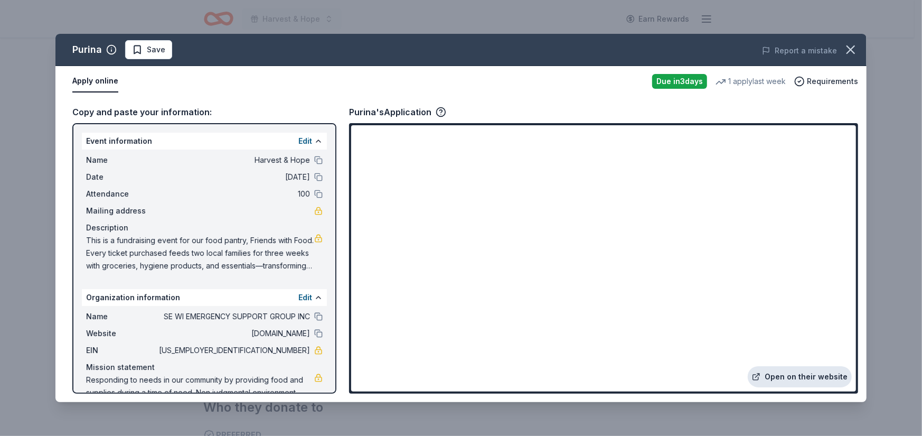
click at [748, 366] on link "Open on their website" at bounding box center [800, 376] width 104 height 21
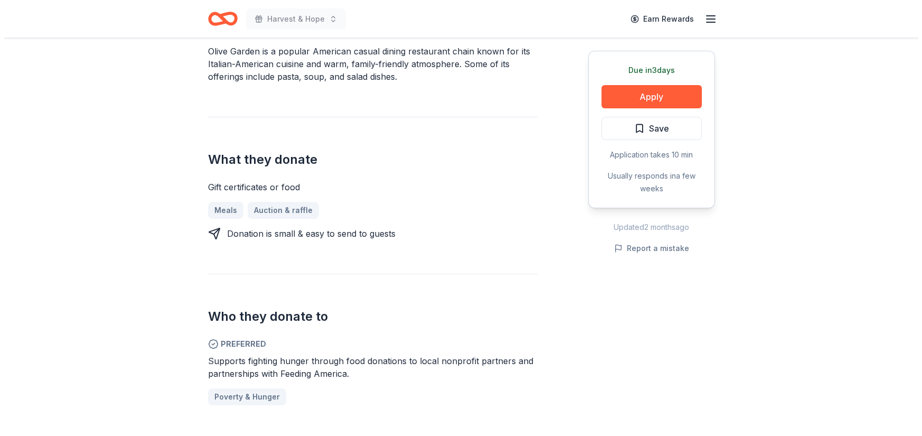
scroll to position [370, 0]
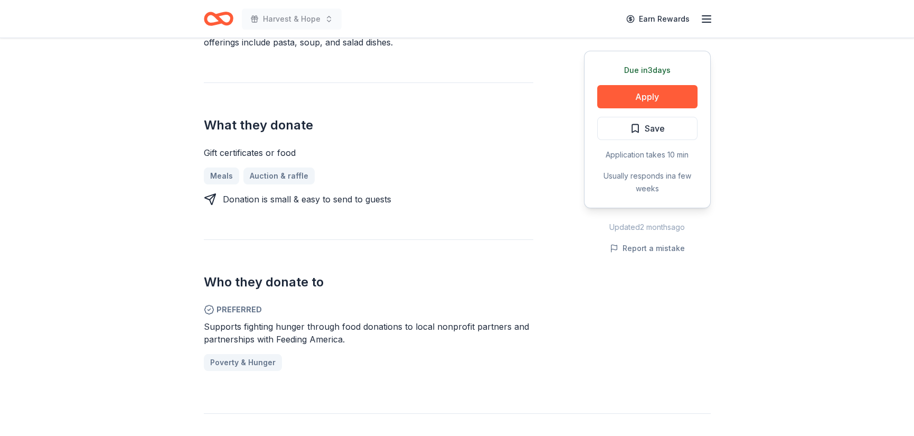
click at [584, 208] on div "Due [DATE] Apply Save Application takes 10 min Usually responds in a few weeks" at bounding box center [647, 129] width 127 height 157
click at [597, 108] on button "Apply" at bounding box center [647, 96] width 100 height 23
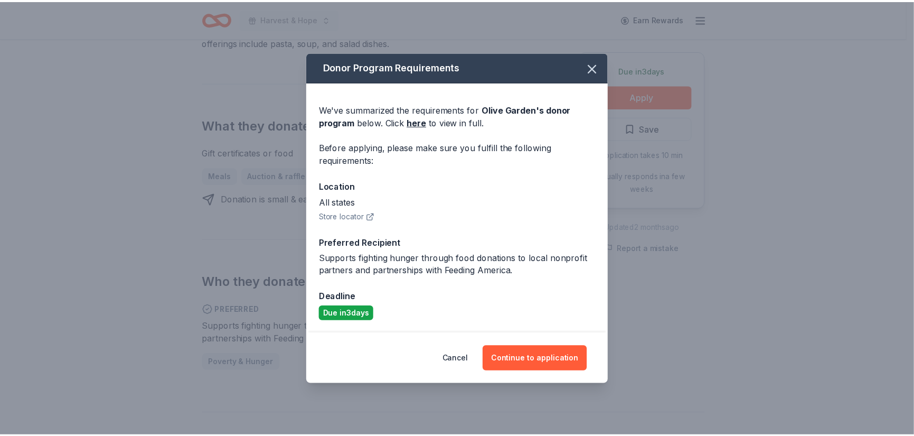
scroll to position [127, 0]
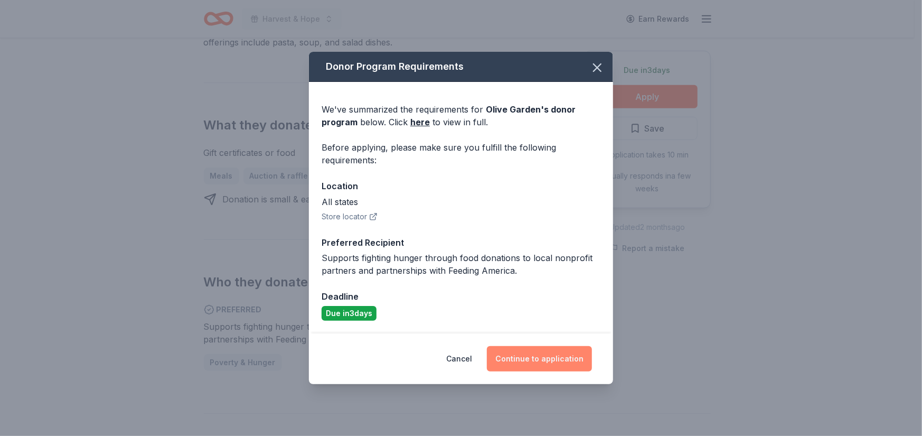
click at [564, 368] on button "Continue to application" at bounding box center [539, 358] width 105 height 25
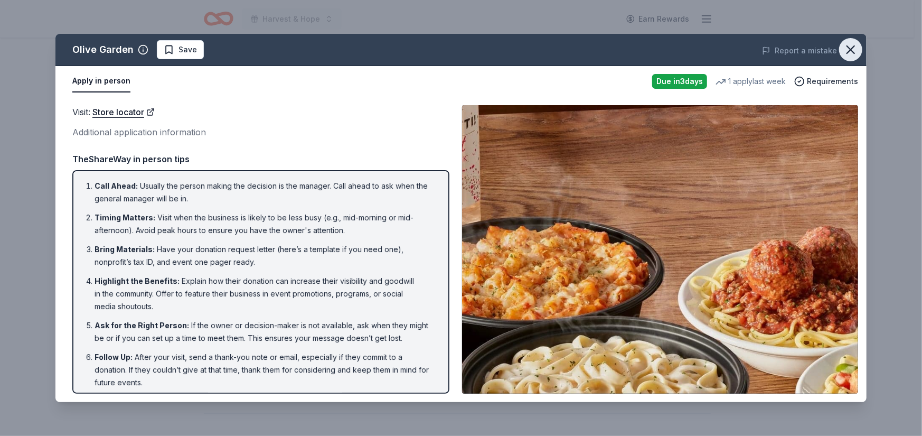
click at [847, 53] on icon "button" at bounding box center [850, 49] width 7 height 7
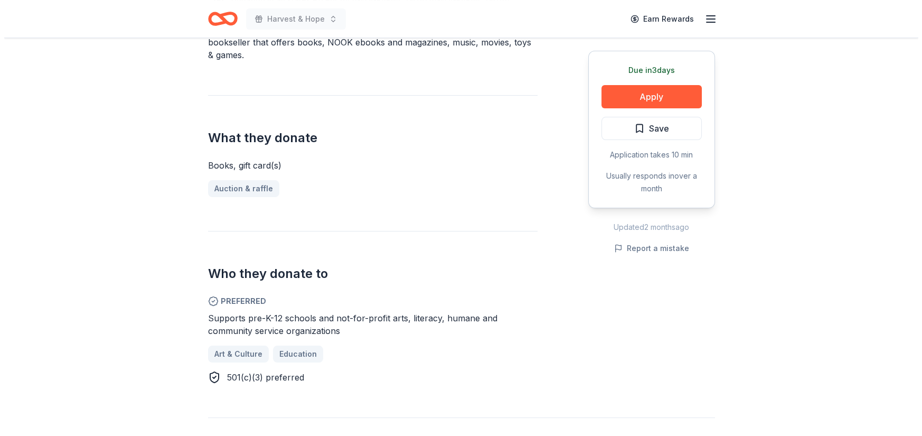
scroll to position [369, 0]
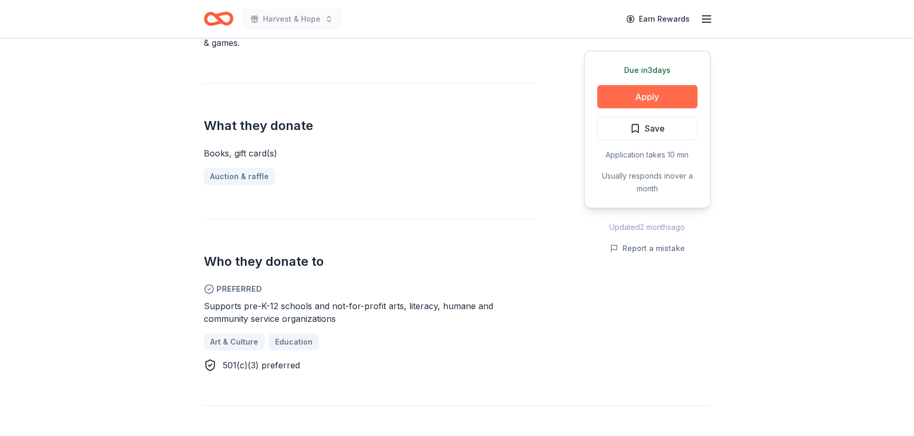
click at [659, 108] on button "Apply" at bounding box center [647, 96] width 100 height 23
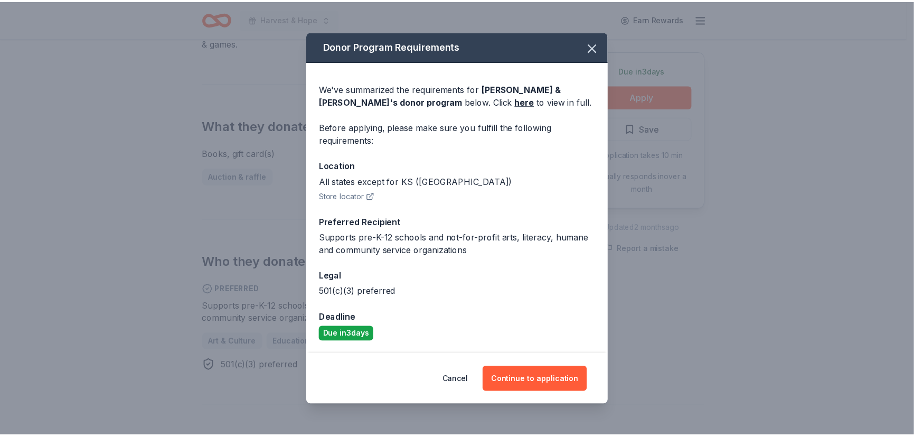
scroll to position [190, 0]
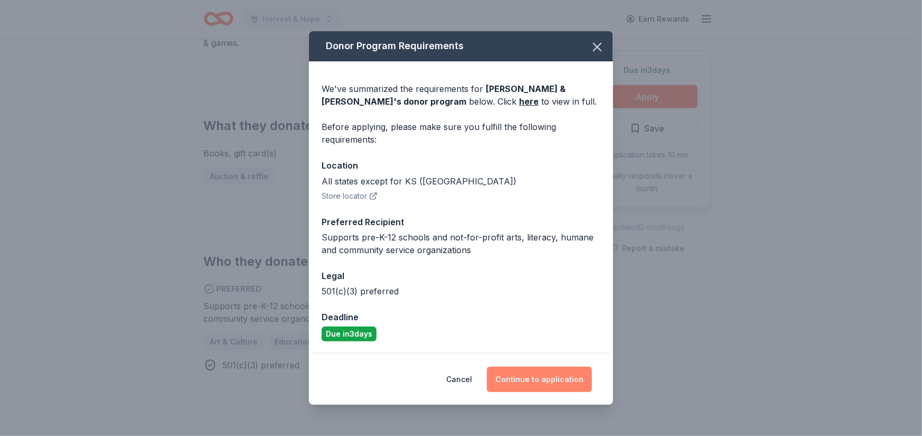
click at [589, 367] on button "Continue to application" at bounding box center [539, 379] width 105 height 25
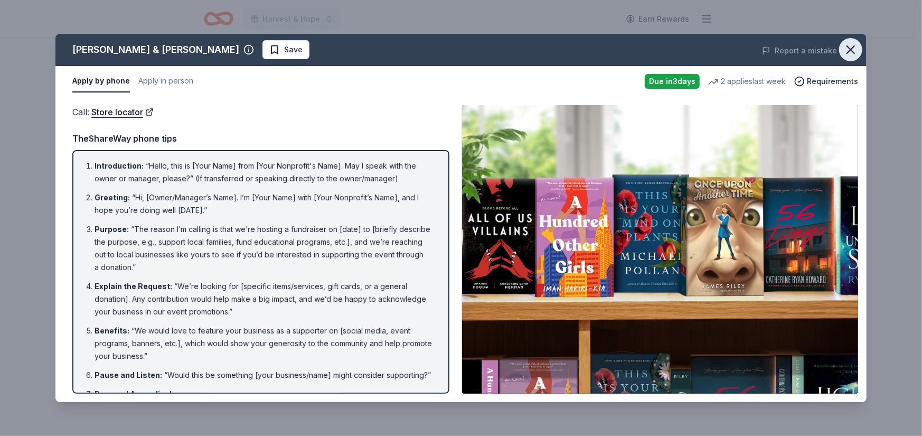
drag, startPoint x: 846, startPoint y: 67, endPoint x: 839, endPoint y: 68, distance: 6.9
click at [846, 57] on icon "button" at bounding box center [850, 49] width 15 height 15
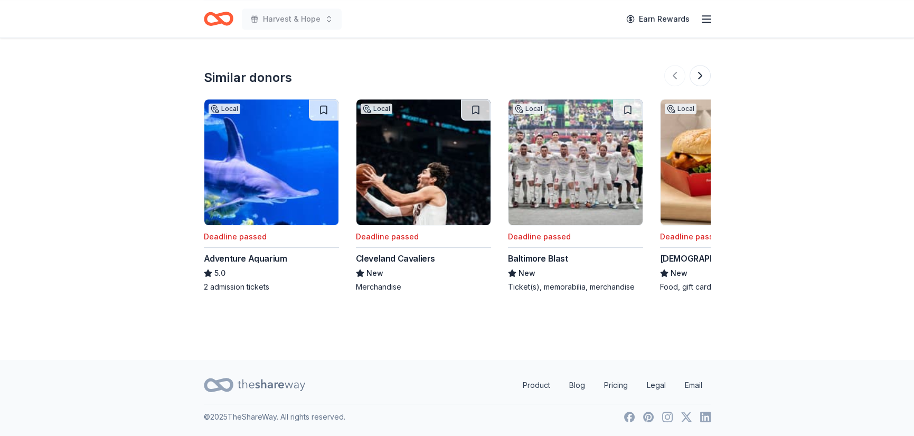
scroll to position [1267, 0]
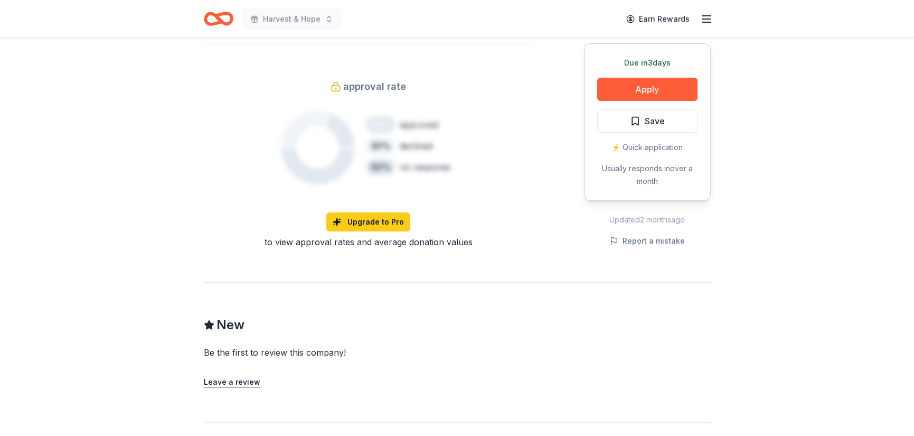
scroll to position [792, 0]
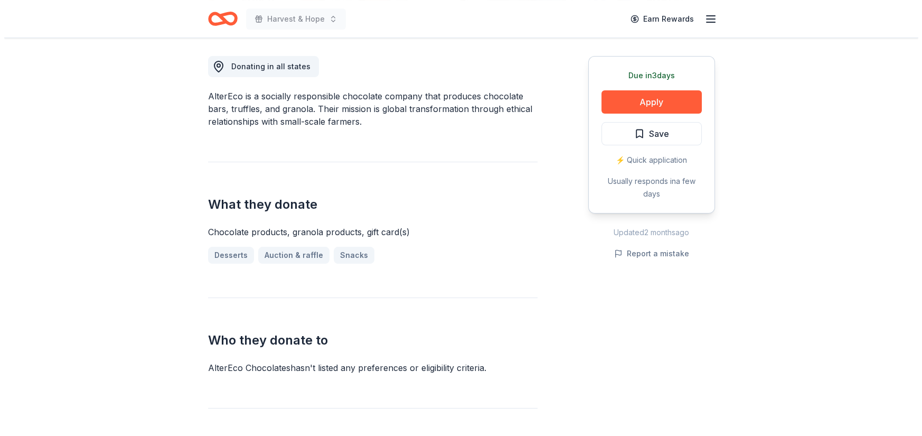
scroll to position [316, 0]
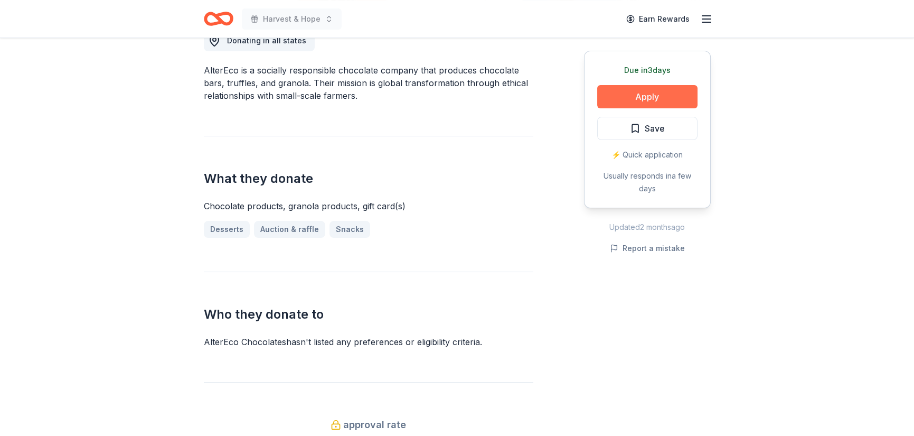
click at [602, 108] on button "Apply" at bounding box center [647, 96] width 100 height 23
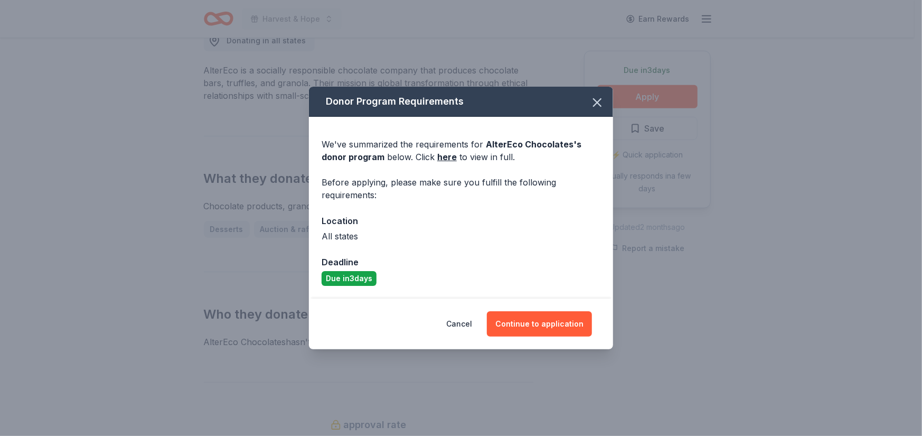
scroll to position [24, 0]
click at [592, 336] on button "Continue to application" at bounding box center [539, 323] width 105 height 25
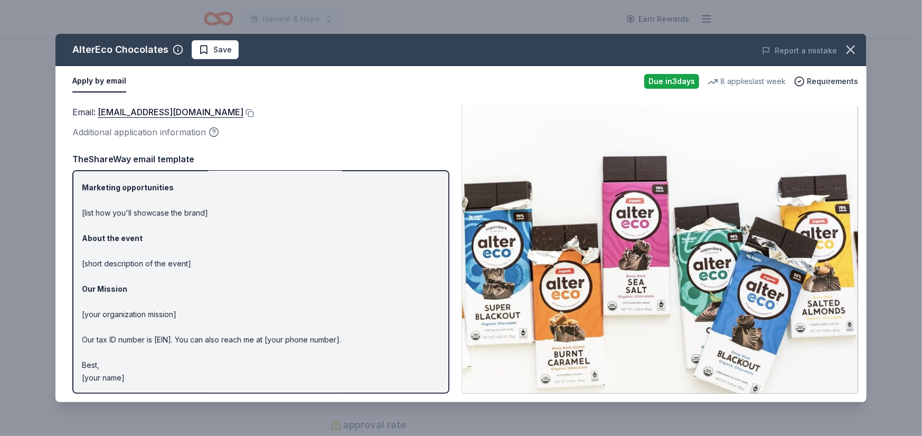
scroll to position [346, 0]
click at [254, 117] on button at bounding box center [248, 113] width 11 height 8
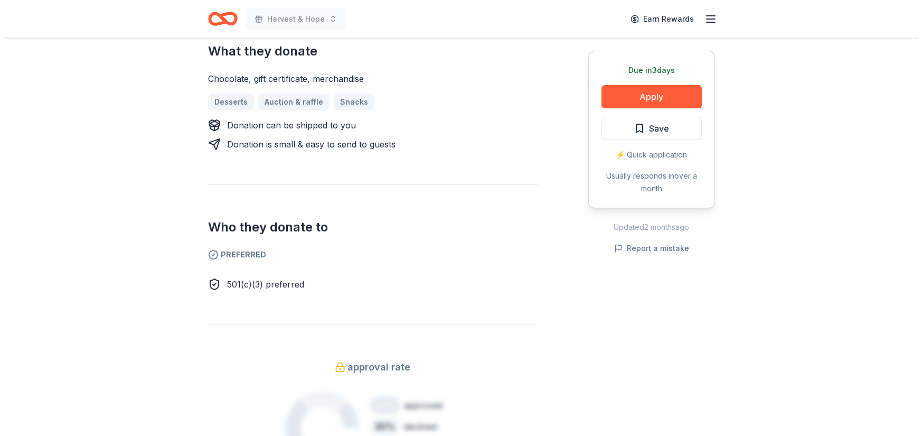
scroll to position [475, 0]
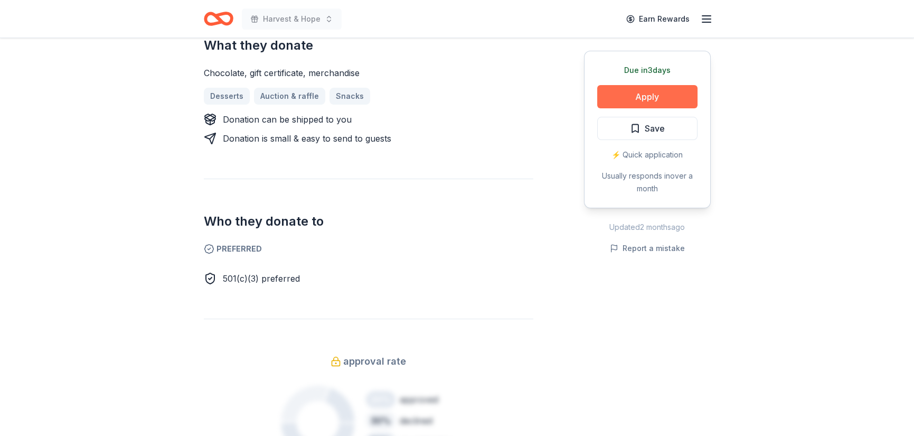
click at [597, 108] on button "Apply" at bounding box center [647, 96] width 100 height 23
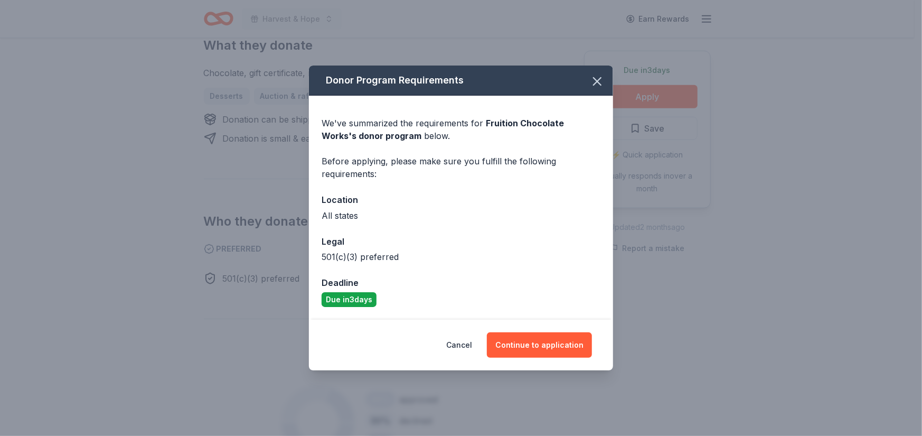
scroll to position [87, 0]
click at [529, 358] on button "Continue to application" at bounding box center [539, 344] width 105 height 25
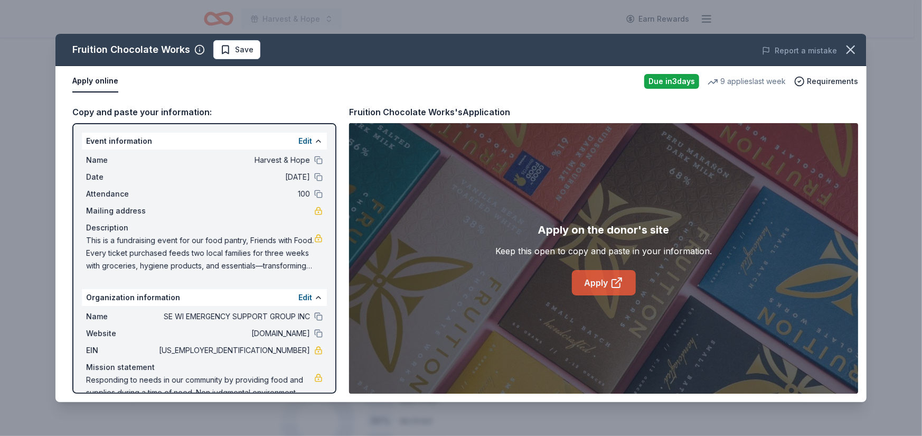
click at [607, 295] on link "Apply" at bounding box center [604, 282] width 64 height 25
